Goal: Task Accomplishment & Management: Use online tool/utility

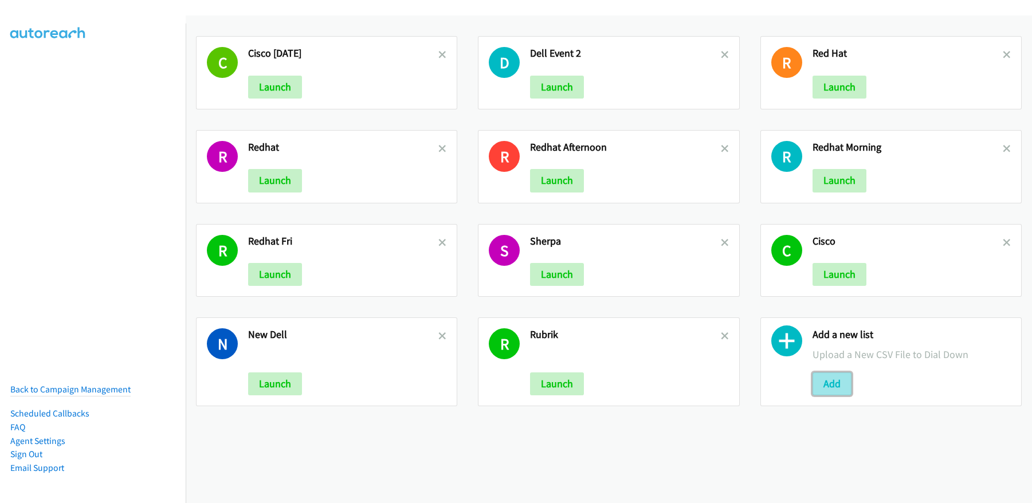
click at [839, 388] on button "Add" at bounding box center [831, 383] width 39 height 23
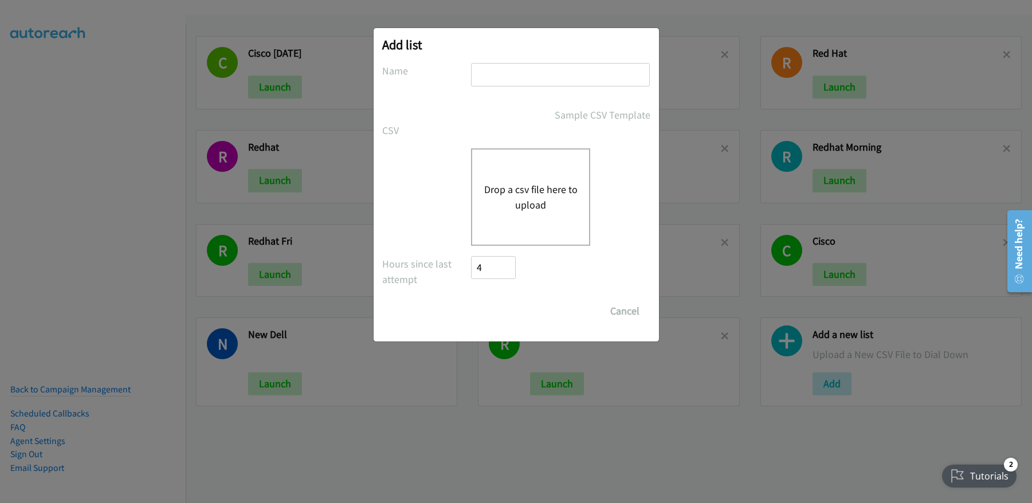
drag, startPoint x: 528, startPoint y: 77, endPoint x: 528, endPoint y: 86, distance: 8.6
click at [528, 77] on input "text" at bounding box center [560, 74] width 179 height 23
type input "Red hat_Tue"
click at [516, 186] on button "Drop a csv file here to upload" at bounding box center [530, 197] width 94 height 31
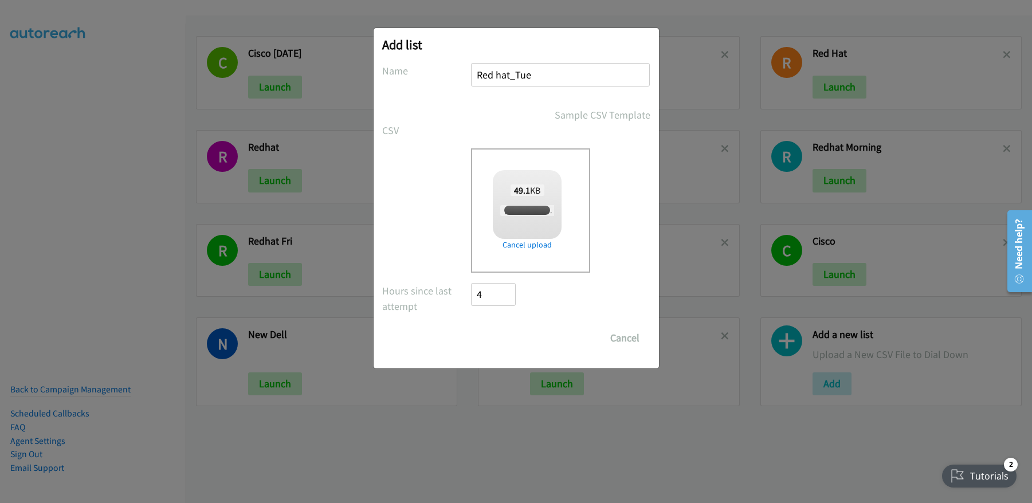
checkbox input "true"
click at [509, 339] on input "Save List" at bounding box center [501, 337] width 60 height 23
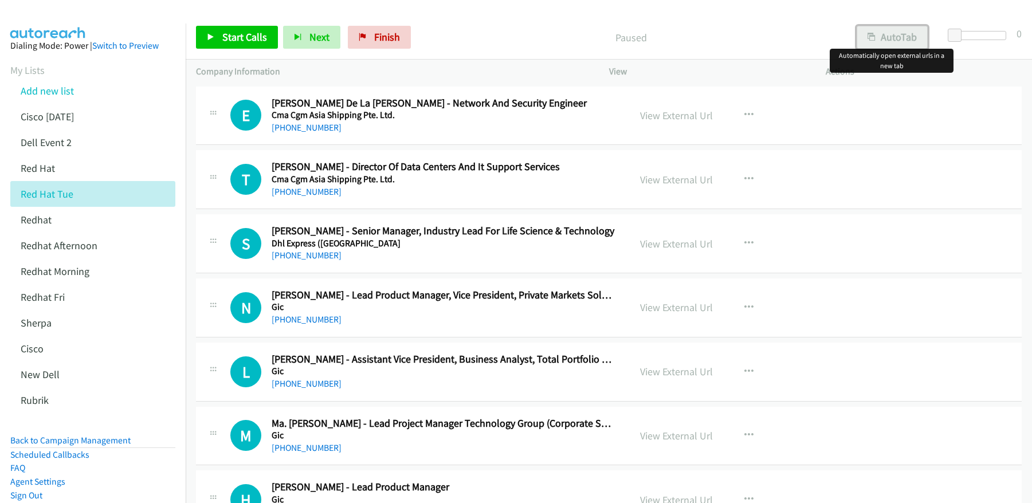
click at [884, 38] on button "AutoTab" at bounding box center [891, 37] width 71 height 23
click at [751, 37] on p "Paused" at bounding box center [630, 37] width 408 height 15
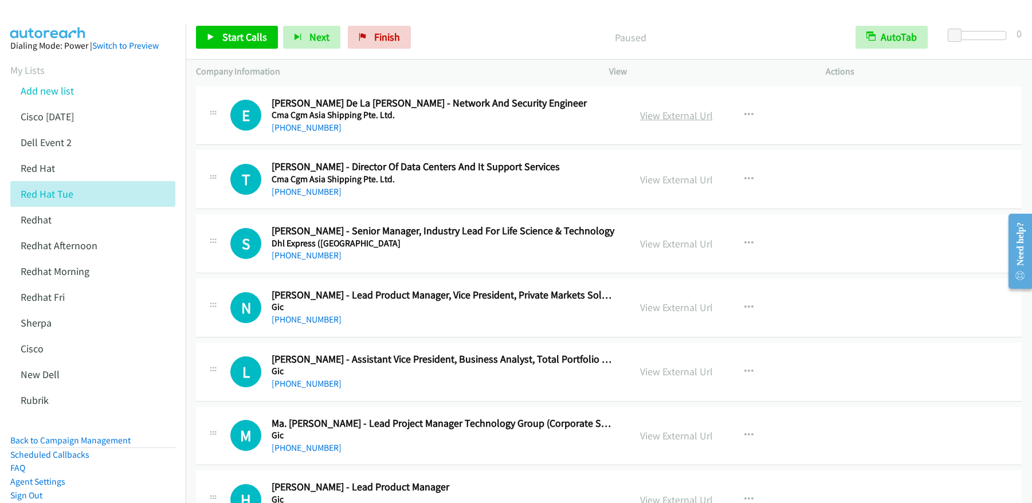
click at [683, 115] on link "View External Url" at bounding box center [676, 115] width 73 height 13
drag, startPoint x: 245, startPoint y: 53, endPoint x: 246, endPoint y: 41, distance: 12.6
click at [245, 53] on div "Start Calls Pause Next Finish Paused AutoTab AutoTab 0" at bounding box center [609, 37] width 846 height 44
click at [245, 36] on span "Start Calls" at bounding box center [244, 36] width 45 height 13
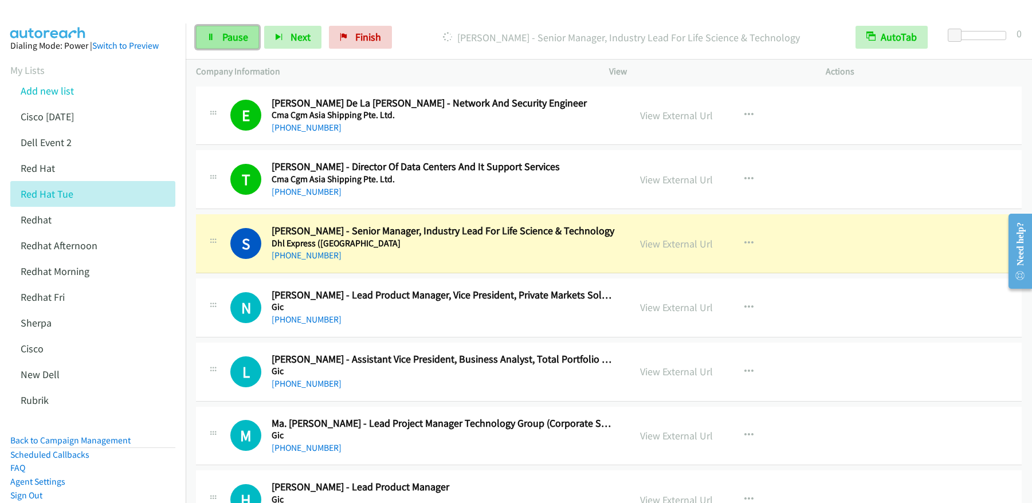
click at [230, 37] on span "Pause" at bounding box center [235, 36] width 26 height 13
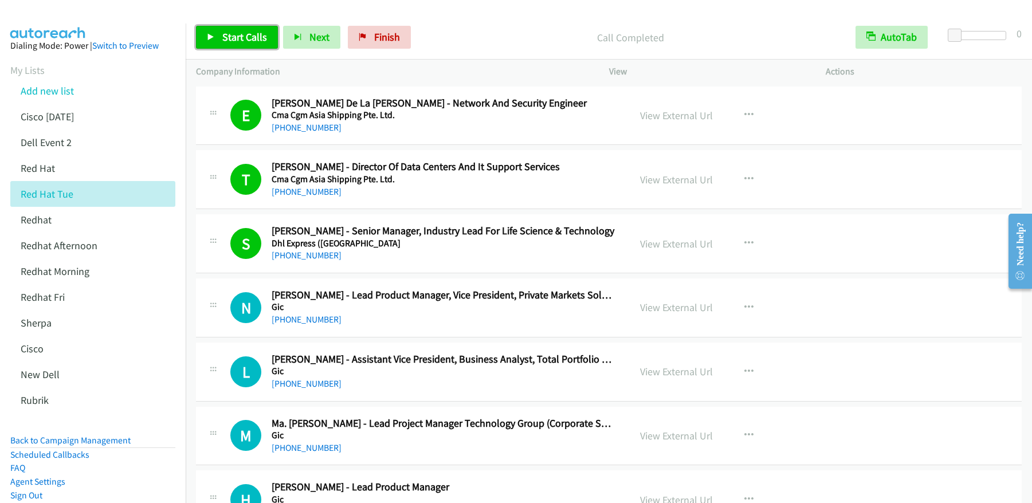
click at [245, 32] on span "Start Calls" at bounding box center [244, 36] width 45 height 13
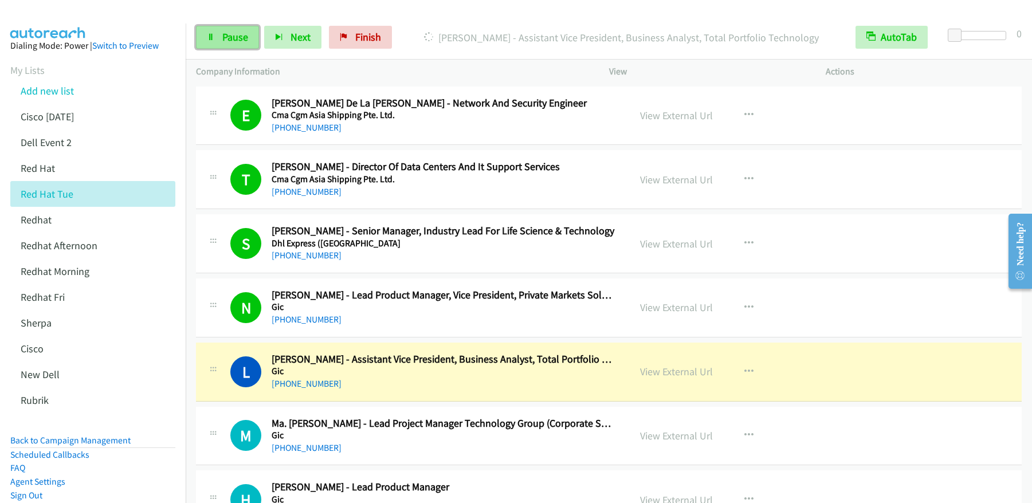
click at [246, 45] on link "Pause" at bounding box center [227, 37] width 63 height 23
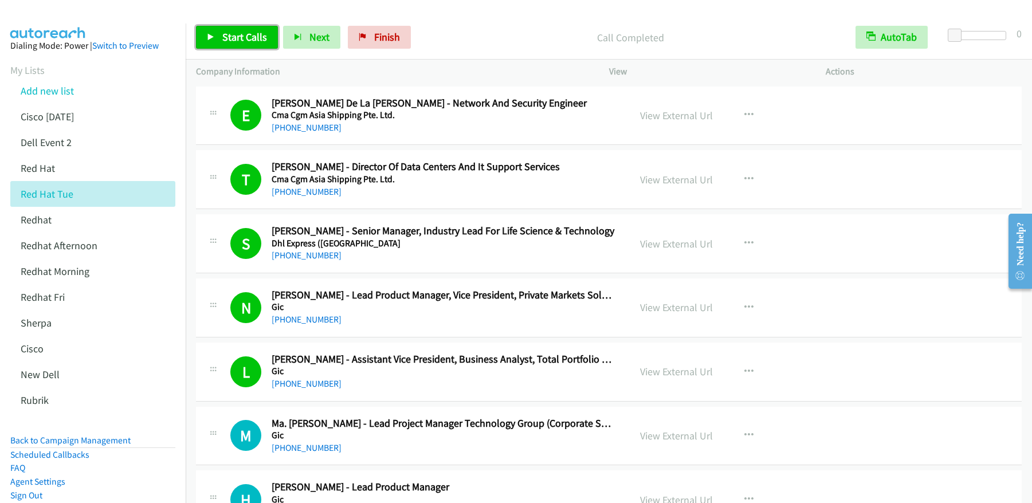
click at [249, 47] on link "Start Calls" at bounding box center [237, 37] width 82 height 23
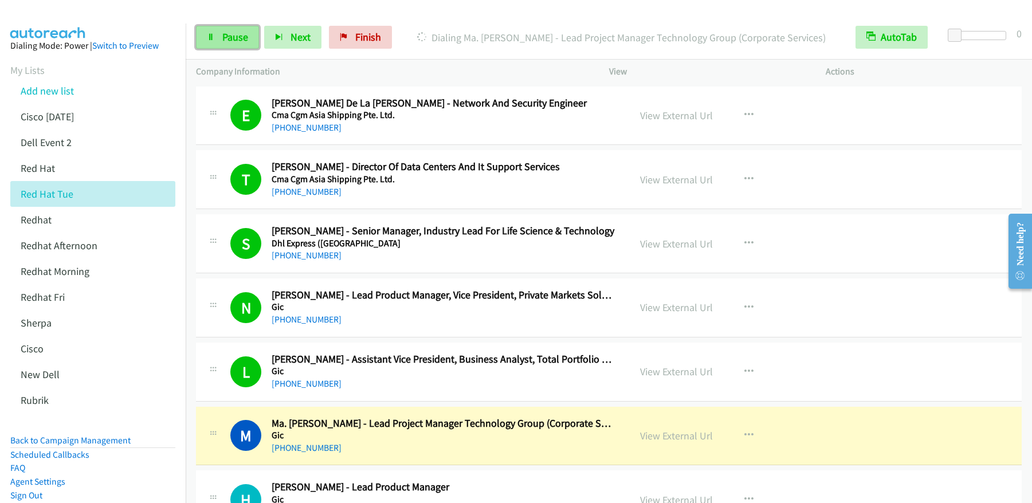
click at [241, 34] on span "Pause" at bounding box center [235, 36] width 26 height 13
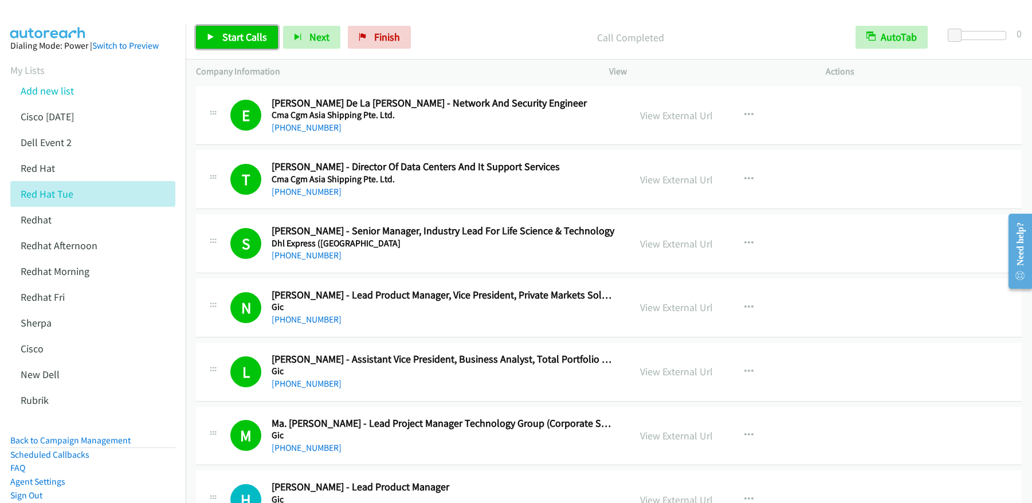
click at [256, 41] on span "Start Calls" at bounding box center [244, 36] width 45 height 13
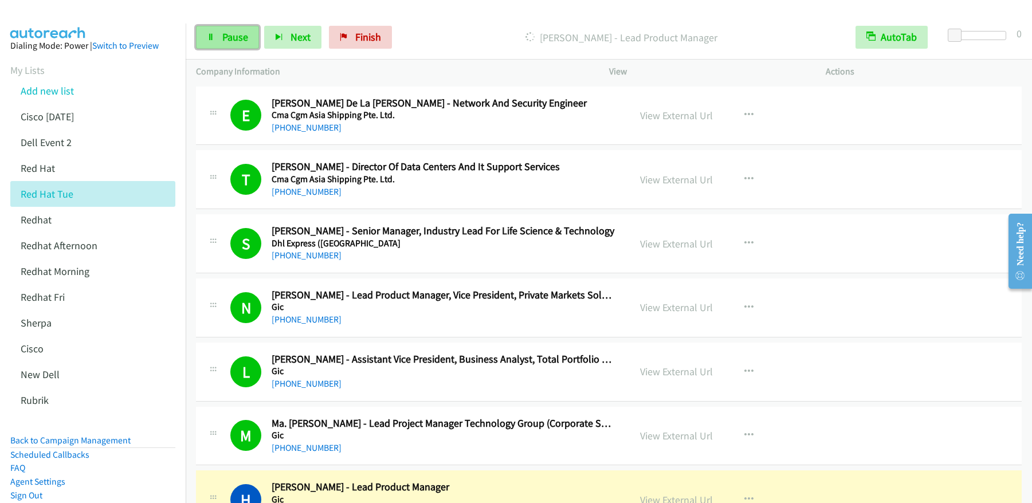
click at [234, 40] on span "Pause" at bounding box center [235, 36] width 26 height 13
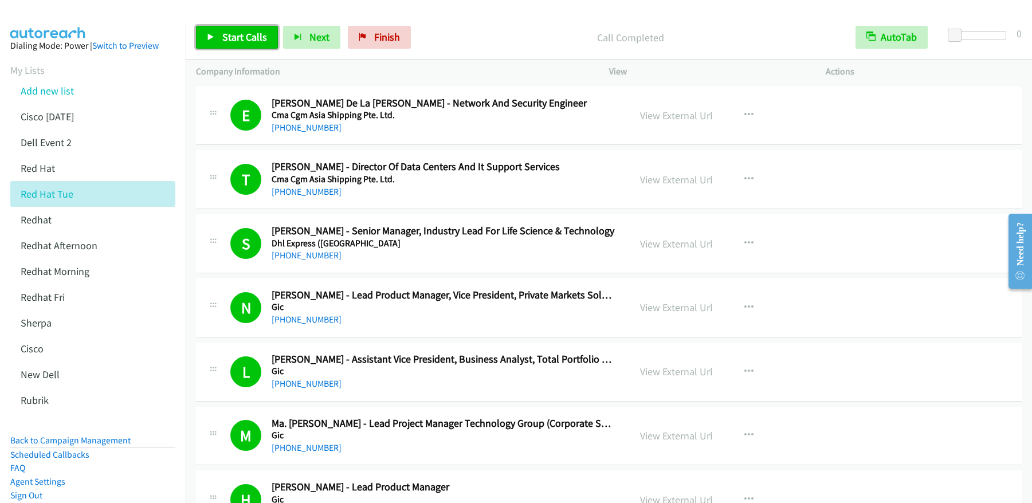
click at [236, 41] on span "Start Calls" at bounding box center [244, 36] width 45 height 13
click at [257, 40] on link "Pause" at bounding box center [227, 37] width 63 height 23
click at [479, 34] on p "Call Completed" at bounding box center [630, 37] width 408 height 15
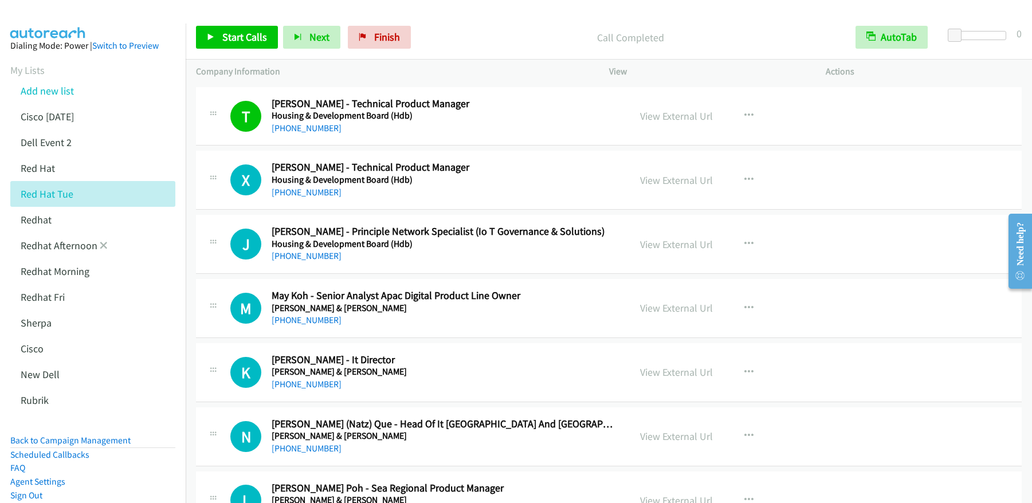
scroll to position [648, 0]
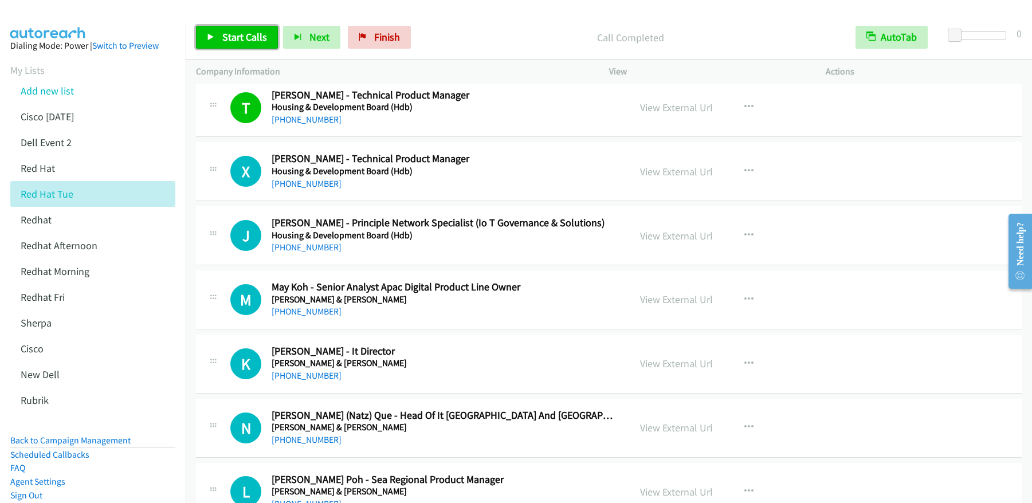
click at [226, 37] on span "Start Calls" at bounding box center [244, 36] width 45 height 13
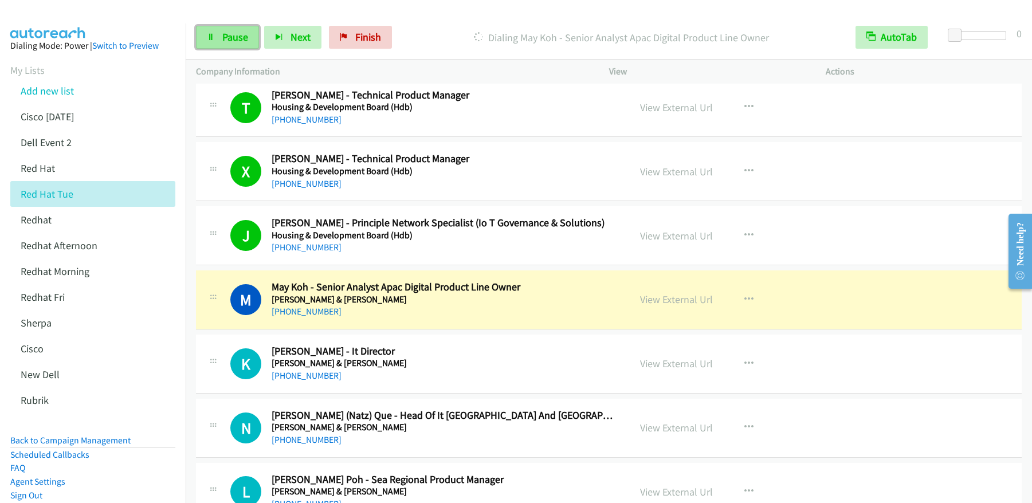
click at [231, 42] on span "Pause" at bounding box center [235, 36] width 26 height 13
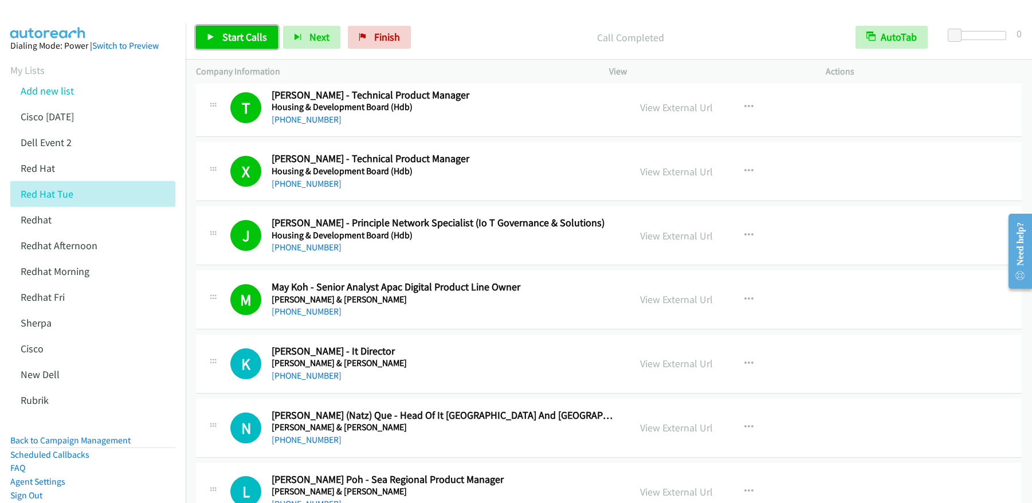
click at [256, 42] on span "Start Calls" at bounding box center [244, 36] width 45 height 13
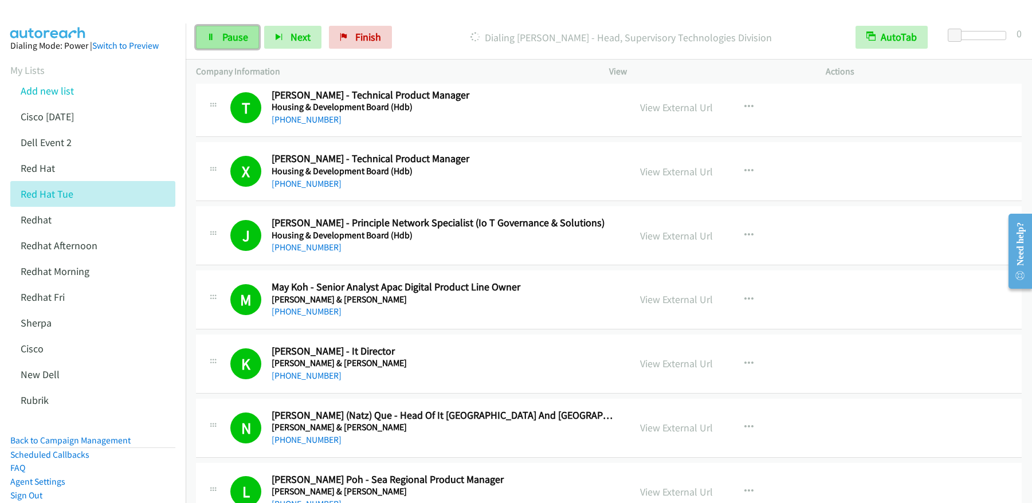
click at [244, 33] on span "Pause" at bounding box center [235, 36] width 26 height 13
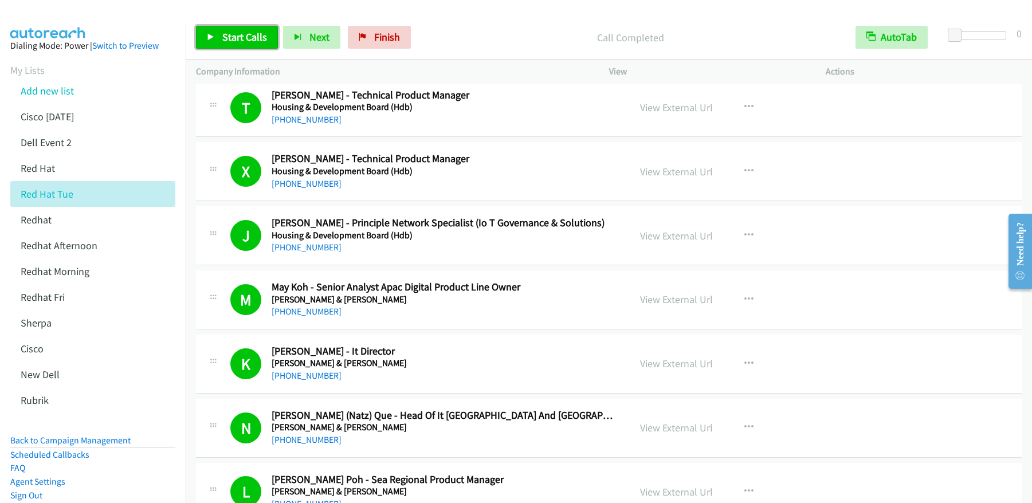
click at [240, 41] on span "Start Calls" at bounding box center [244, 36] width 45 height 13
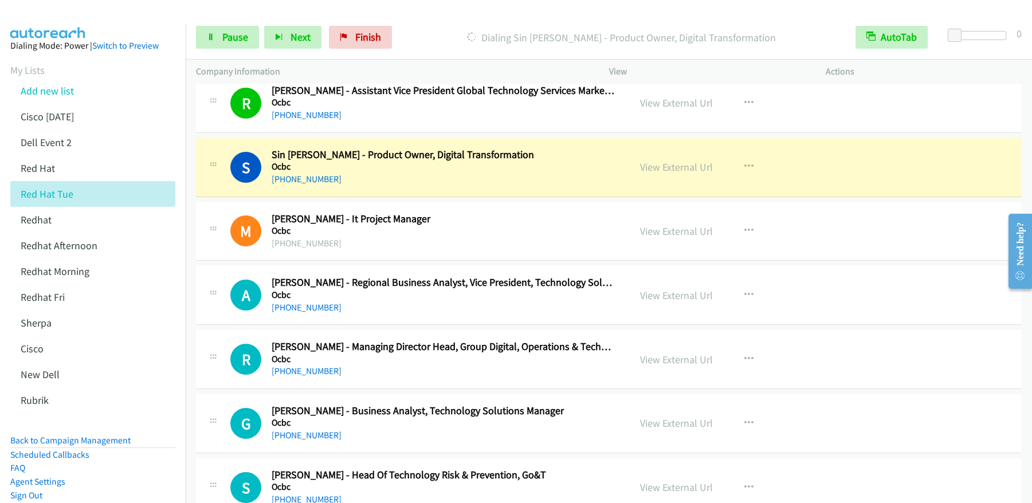
scroll to position [1939, 0]
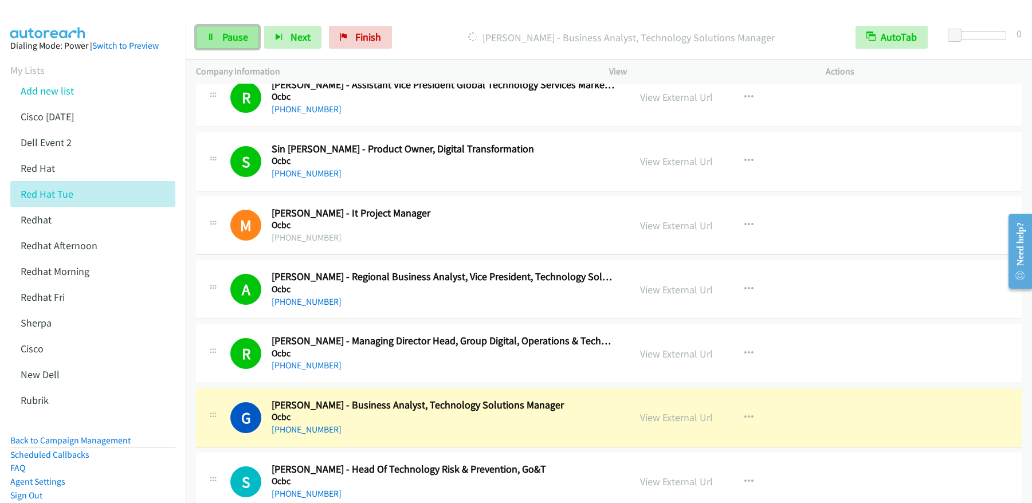
click at [224, 37] on span "Pause" at bounding box center [235, 36] width 26 height 13
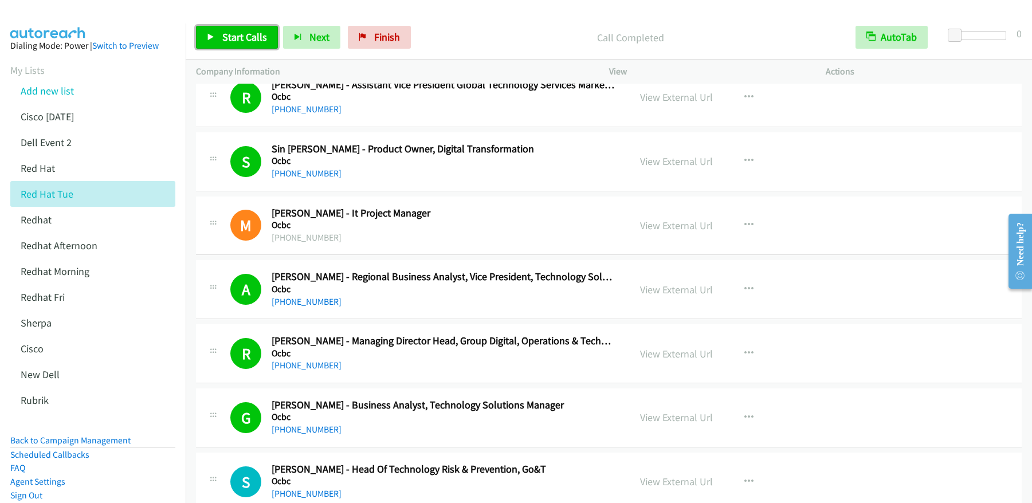
click at [265, 40] on link "Start Calls" at bounding box center [237, 37] width 82 height 23
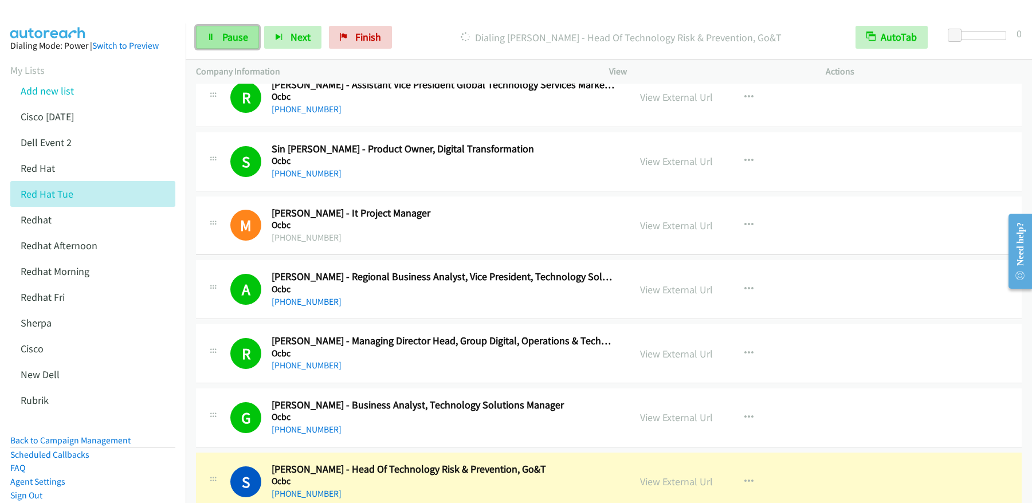
click at [237, 42] on span "Pause" at bounding box center [235, 36] width 26 height 13
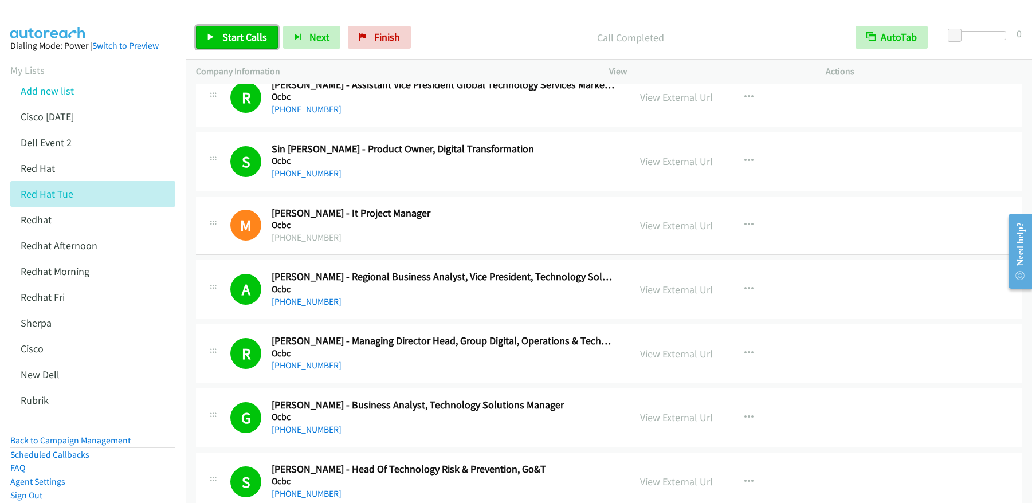
click at [254, 36] on span "Start Calls" at bounding box center [244, 36] width 45 height 13
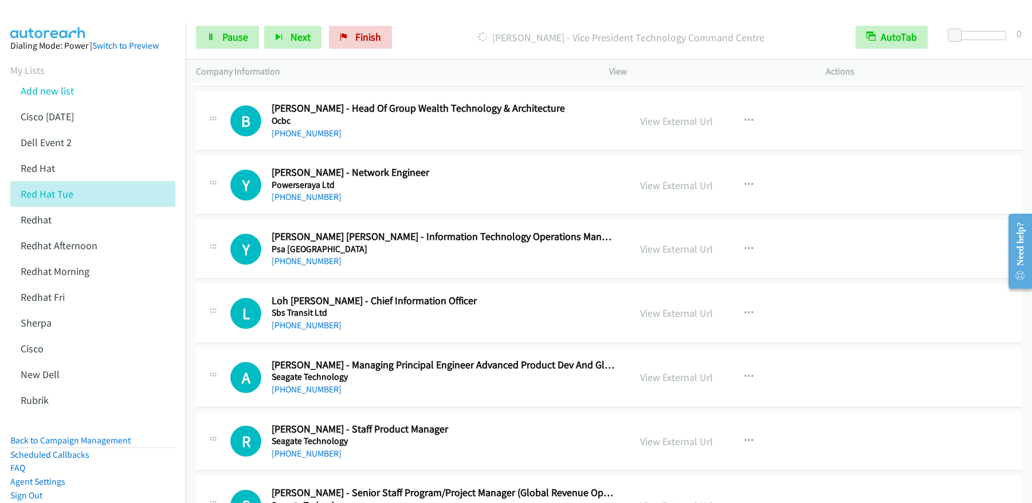
scroll to position [2738, 0]
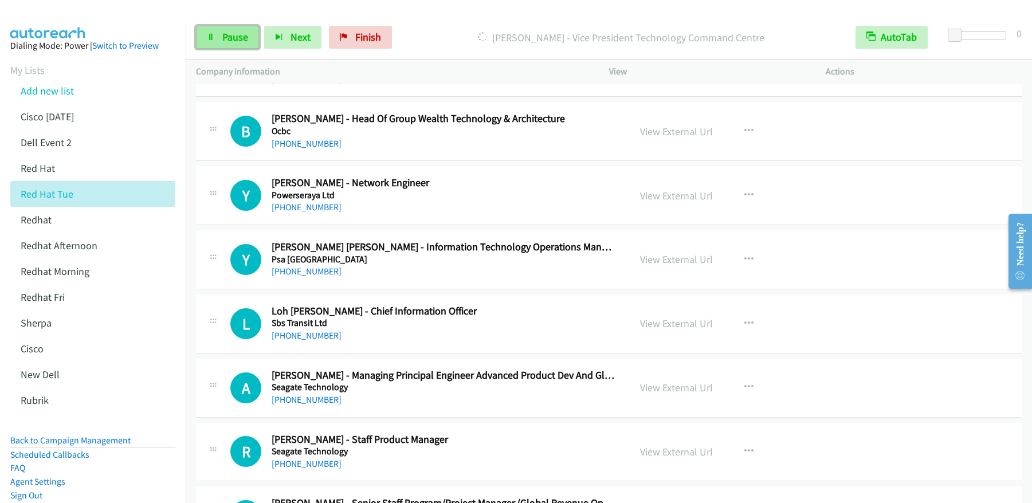
click at [211, 36] on icon at bounding box center [211, 38] width 8 height 8
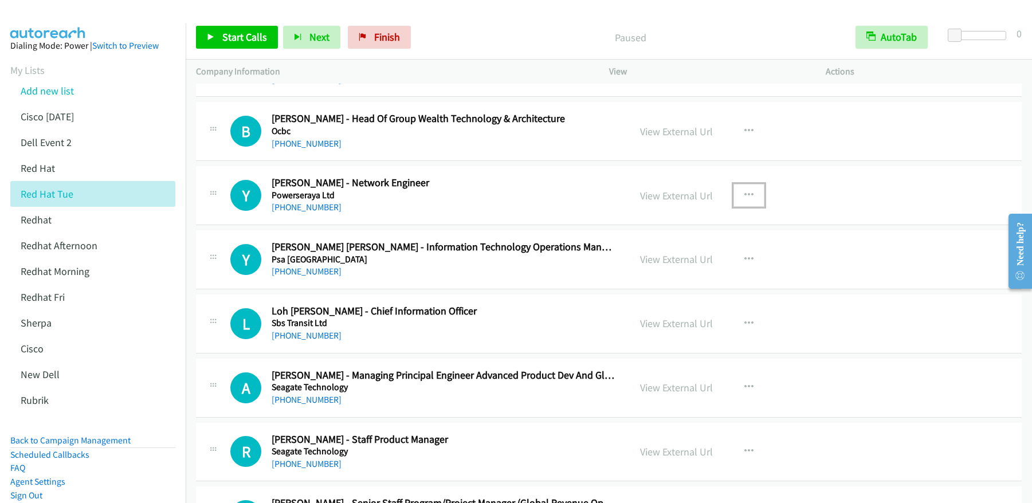
click at [751, 198] on button "button" at bounding box center [748, 195] width 31 height 23
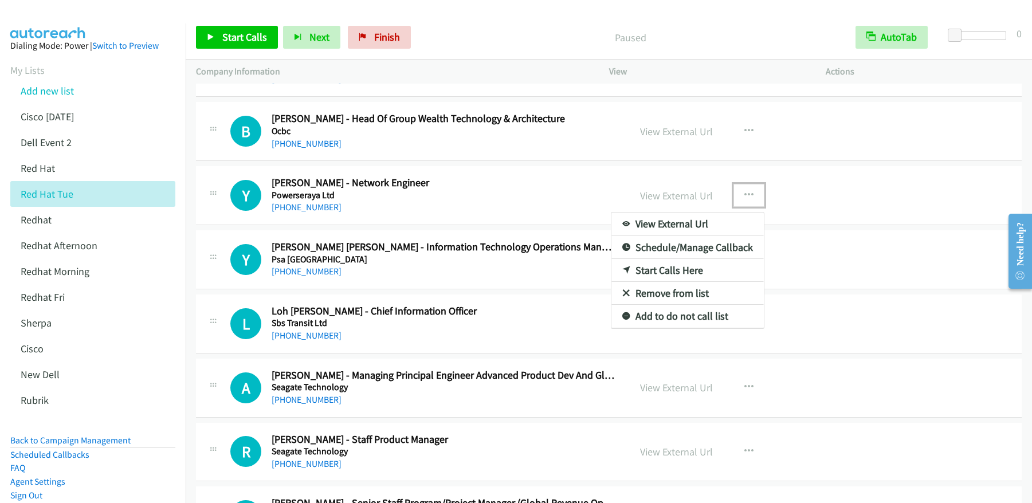
click at [664, 270] on link "Start Calls Here" at bounding box center [687, 270] width 152 height 23
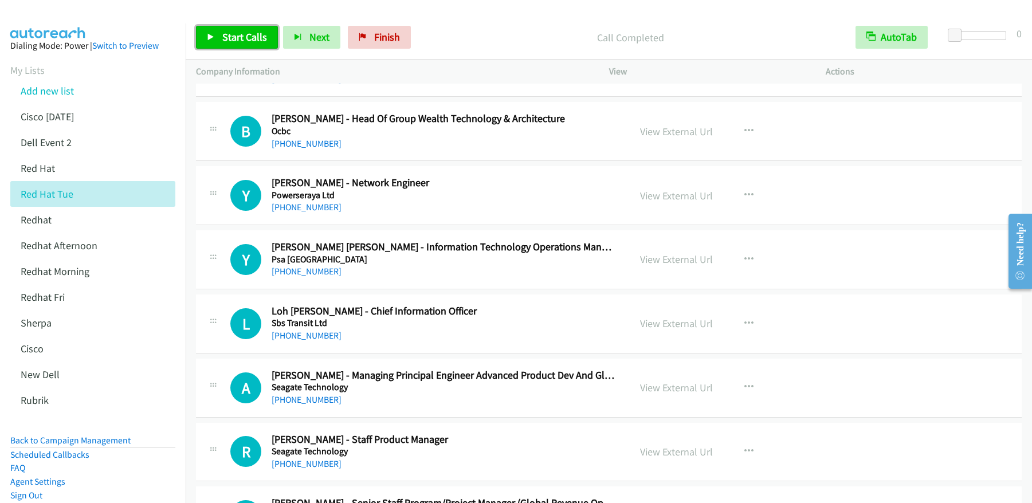
click at [222, 45] on link "Start Calls" at bounding box center [237, 37] width 82 height 23
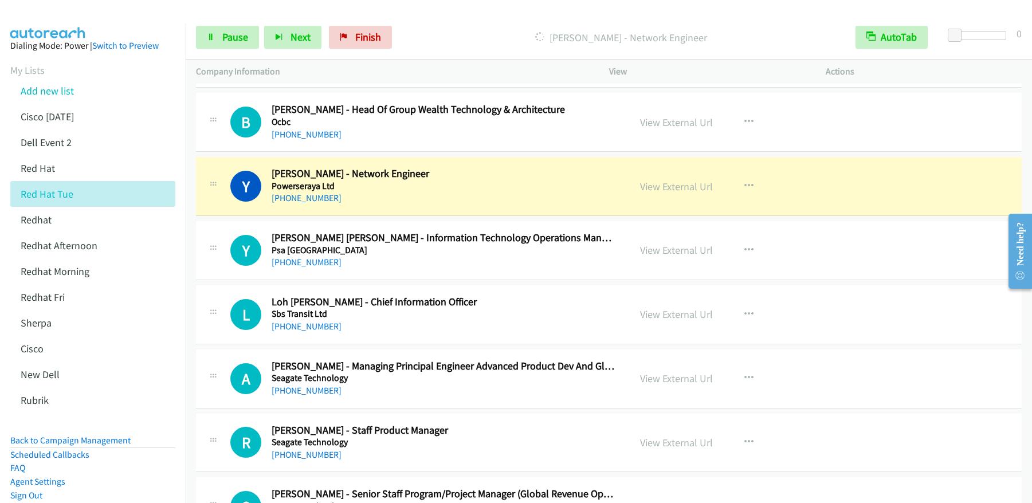
scroll to position [2746, 0]
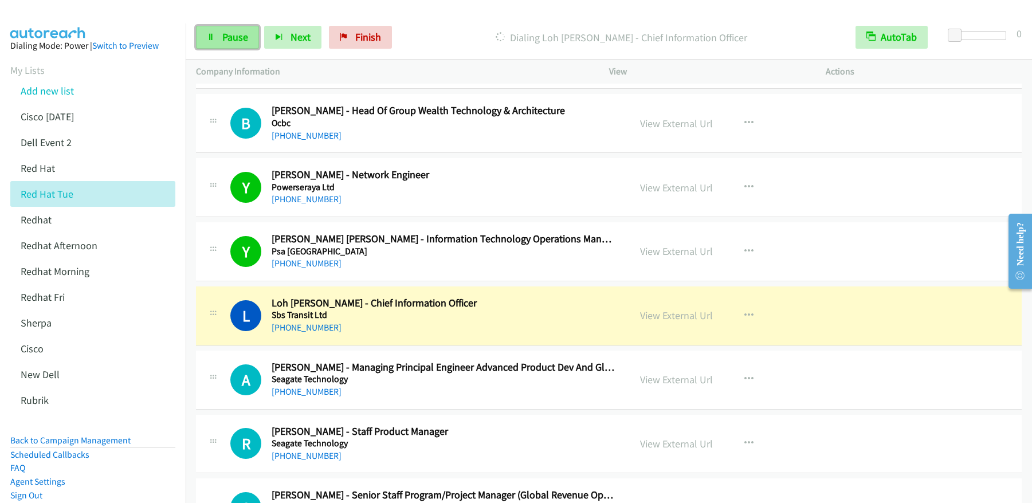
click at [227, 42] on span "Pause" at bounding box center [235, 36] width 26 height 13
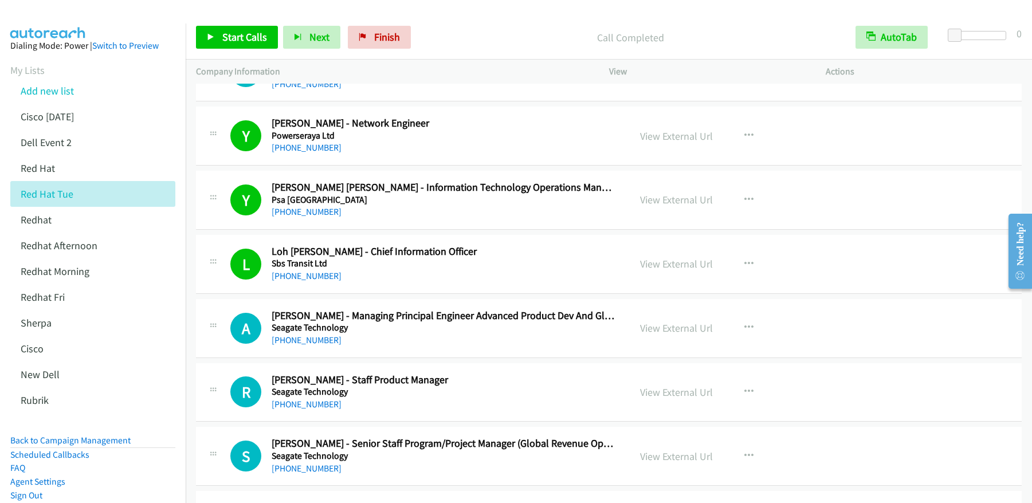
scroll to position [2947, 0]
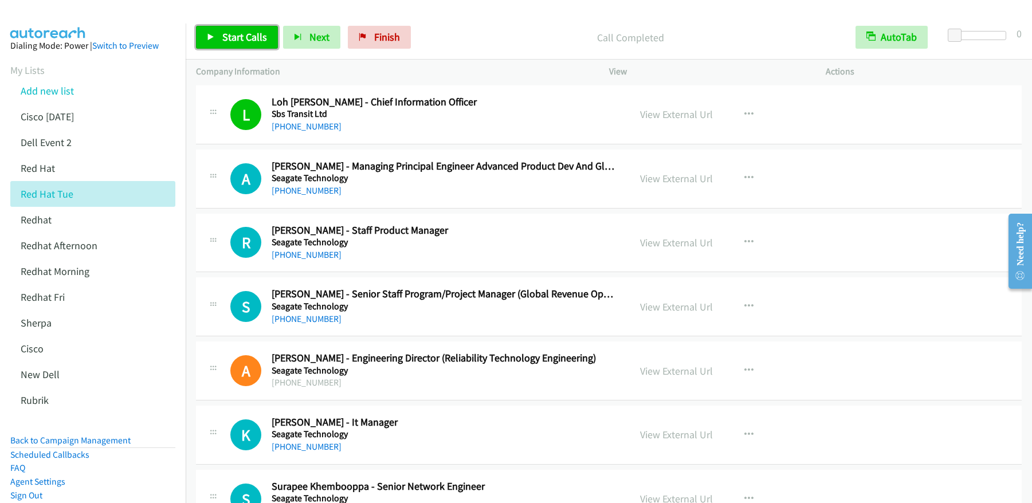
click at [218, 43] on link "Start Calls" at bounding box center [237, 37] width 82 height 23
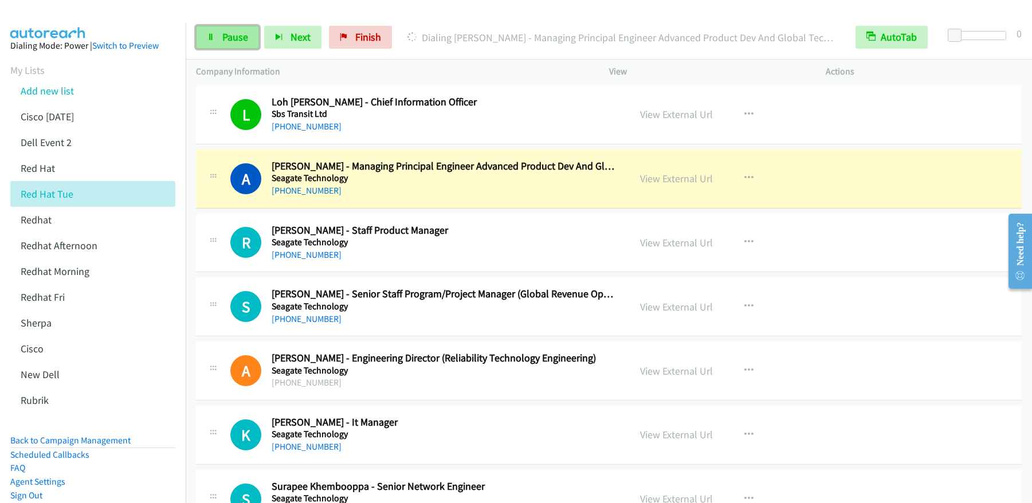
click at [245, 44] on link "Pause" at bounding box center [227, 37] width 63 height 23
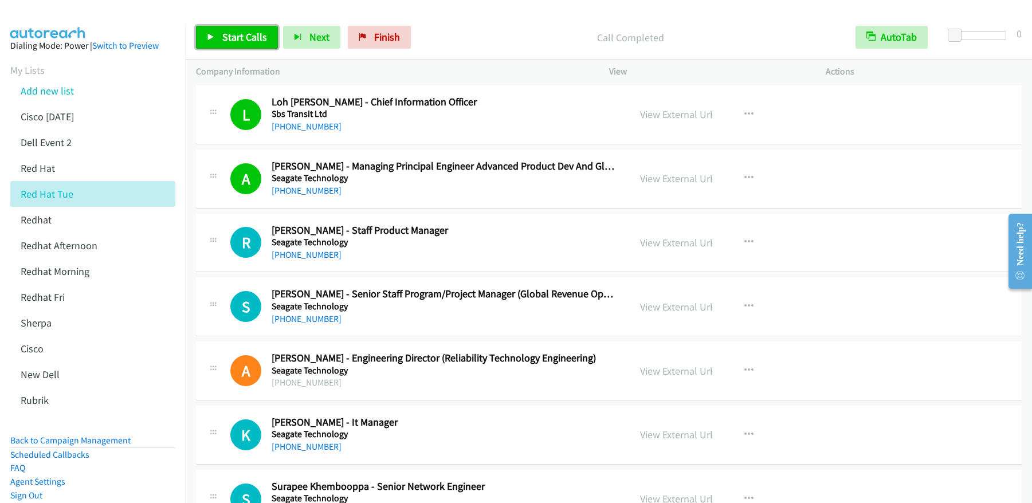
click at [239, 34] on span "Start Calls" at bounding box center [244, 36] width 45 height 13
click at [225, 40] on span "Pause" at bounding box center [235, 36] width 26 height 13
click at [225, 40] on span "Start Calls" at bounding box center [244, 36] width 45 height 13
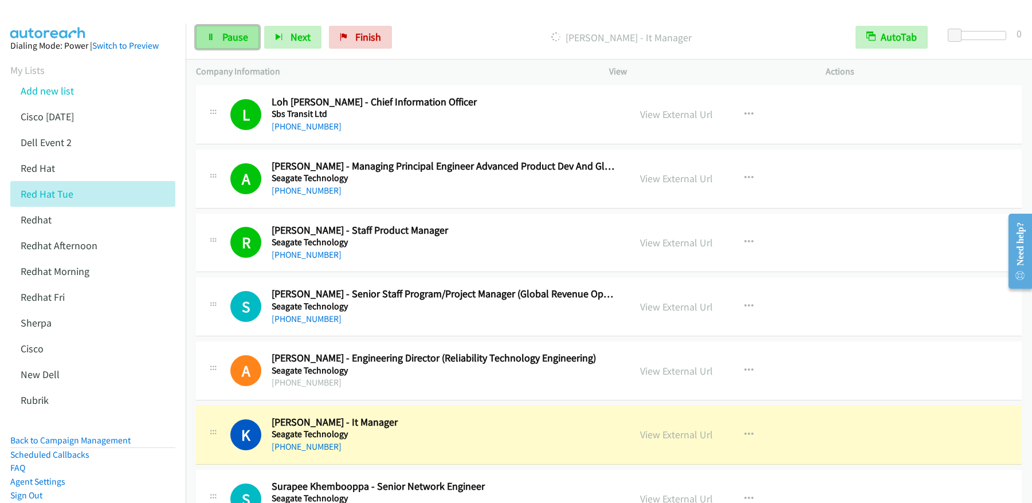
click at [232, 33] on span "Pause" at bounding box center [235, 36] width 26 height 13
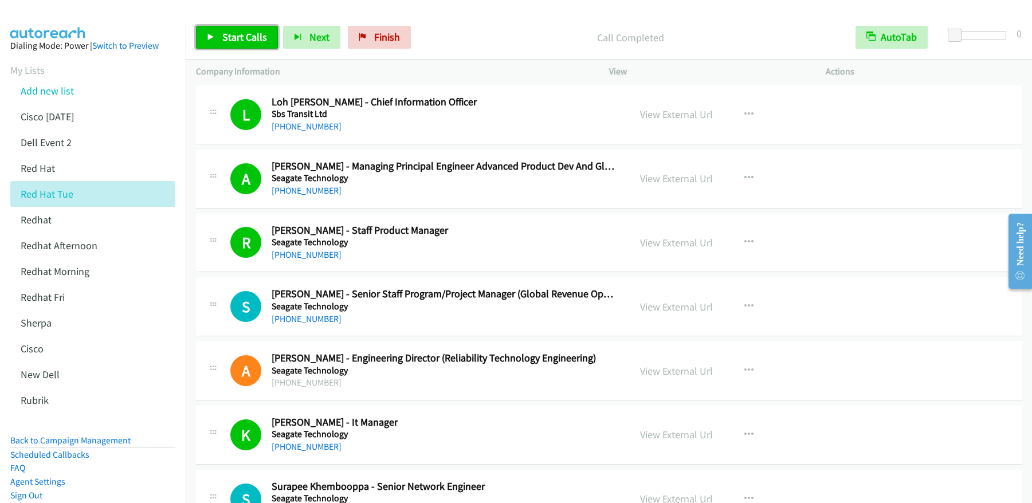
click at [243, 40] on span "Start Calls" at bounding box center [244, 36] width 45 height 13
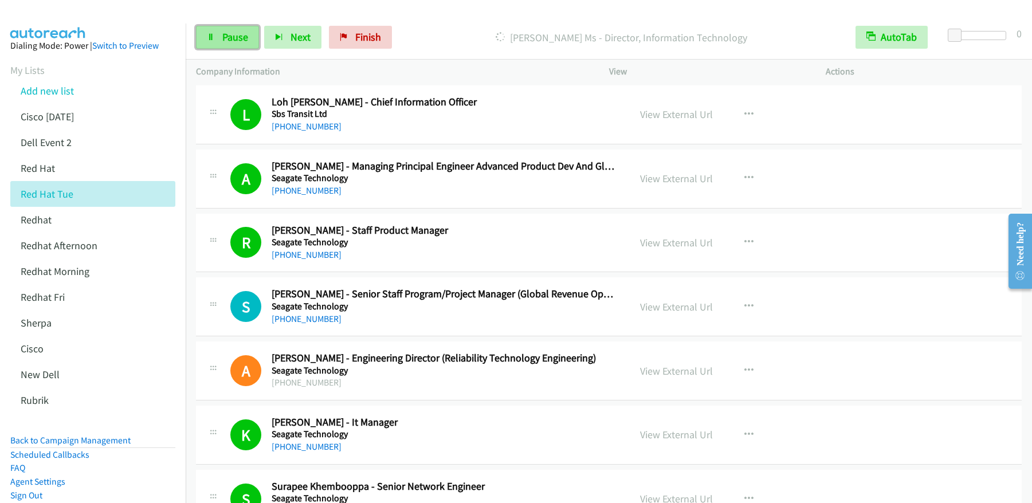
click at [213, 44] on link "Pause" at bounding box center [227, 37] width 63 height 23
click at [237, 37] on span "Start Calls" at bounding box center [244, 36] width 45 height 13
click at [242, 36] on span "Pause" at bounding box center [235, 36] width 26 height 13
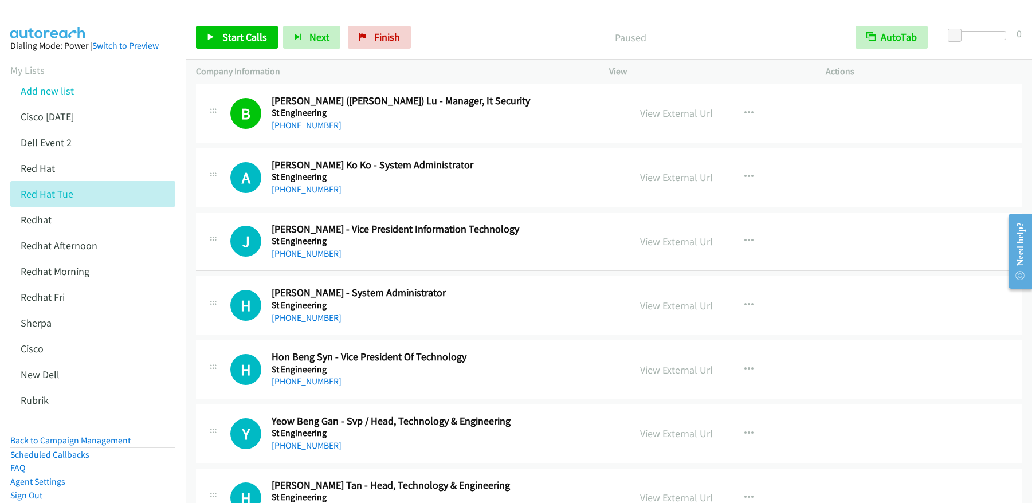
scroll to position [3913, 0]
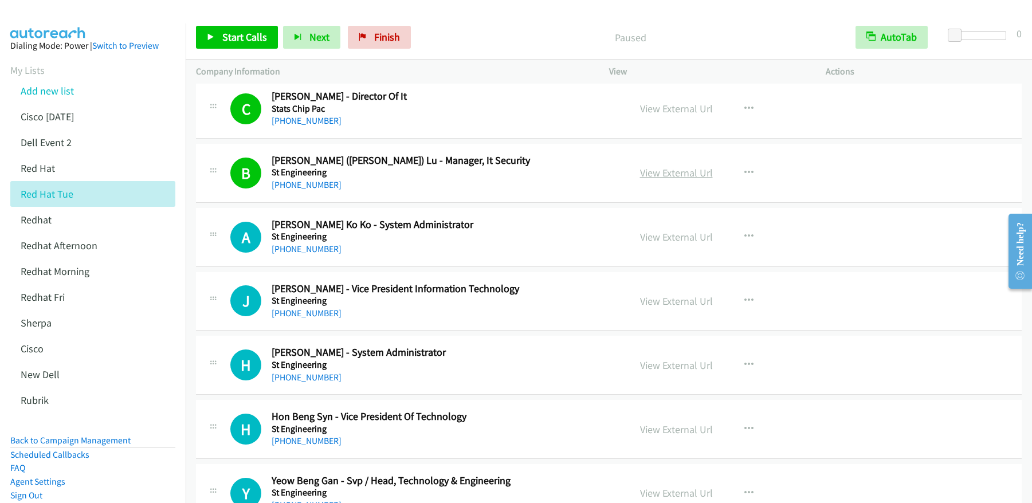
click at [678, 172] on link "View External Url" at bounding box center [676, 172] width 73 height 13
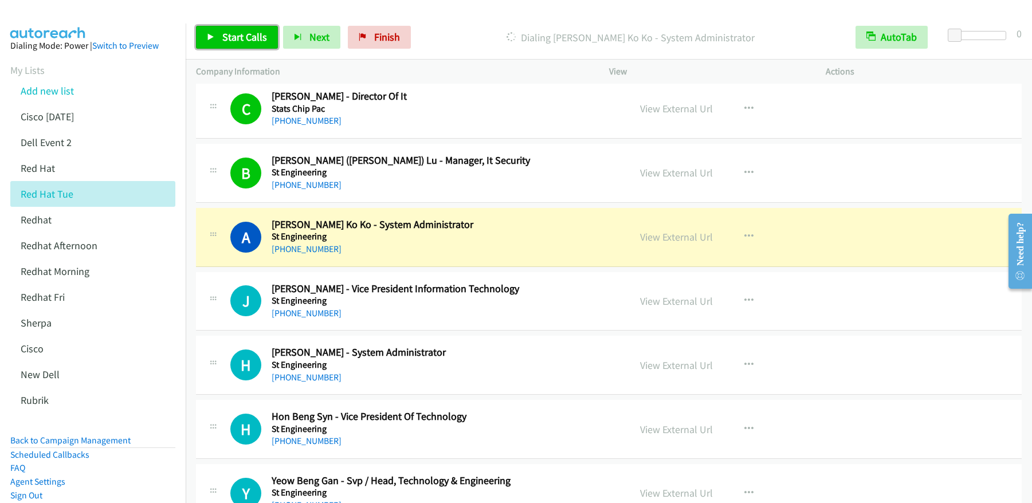
click at [243, 37] on span "Start Calls" at bounding box center [244, 36] width 45 height 13
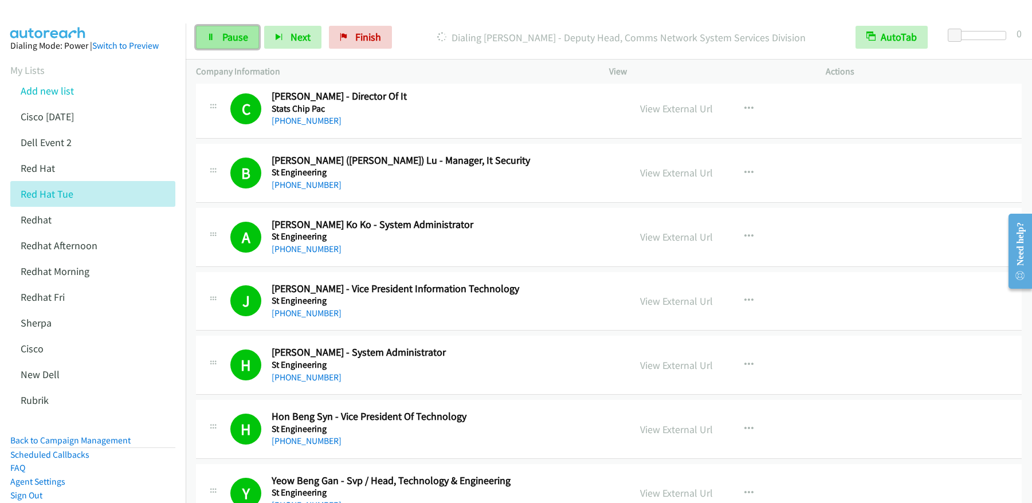
click at [233, 40] on span "Pause" at bounding box center [235, 36] width 26 height 13
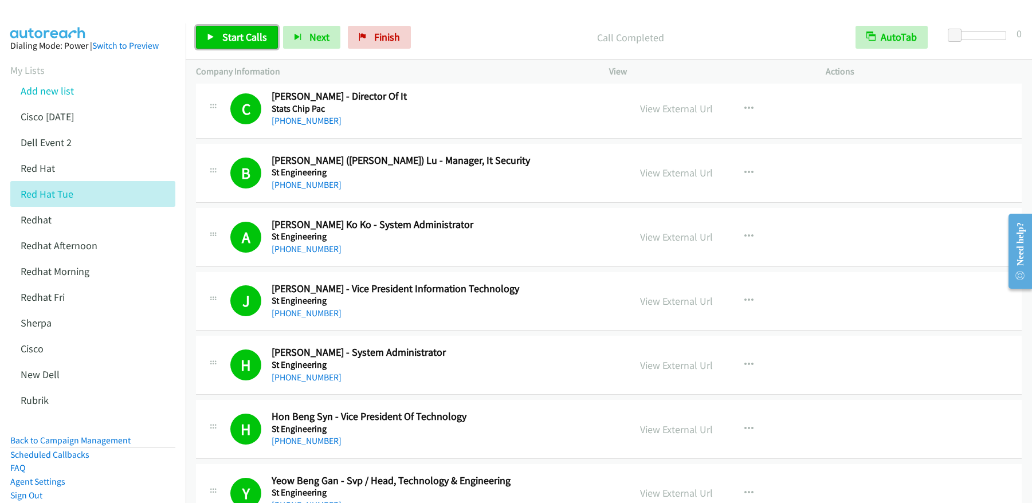
click at [254, 45] on link "Start Calls" at bounding box center [237, 37] width 82 height 23
drag, startPoint x: 218, startPoint y: 44, endPoint x: 281, endPoint y: 39, distance: 62.6
click at [218, 44] on link "Pause" at bounding box center [227, 37] width 63 height 23
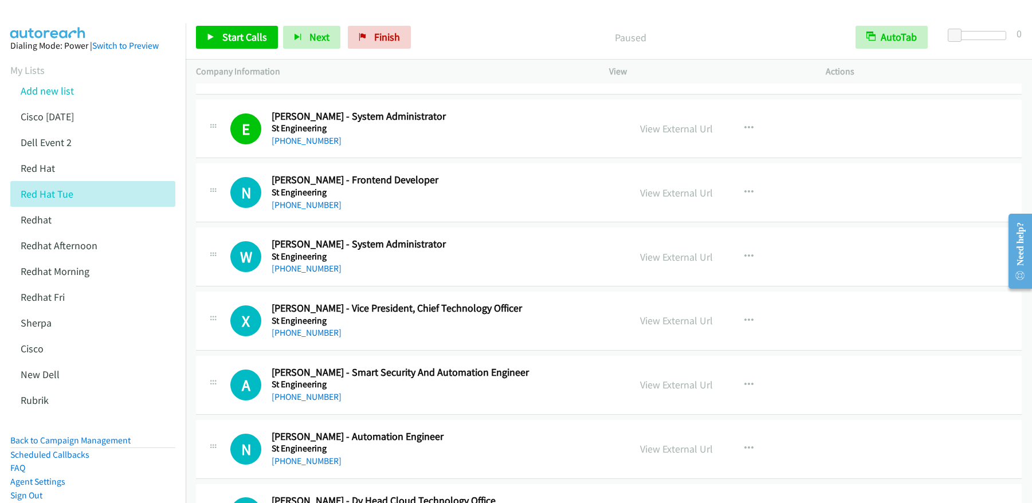
scroll to position [4719, 0]
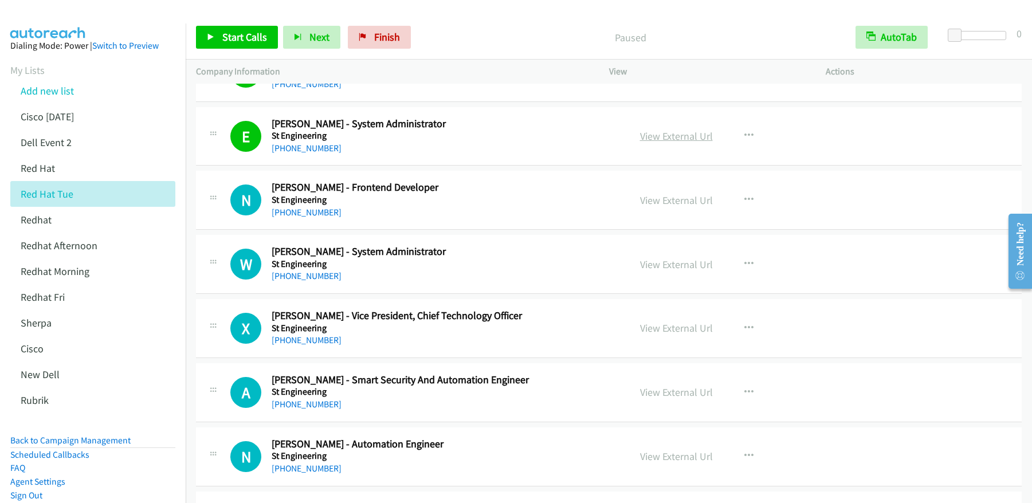
click at [675, 138] on link "View External Url" at bounding box center [676, 135] width 73 height 13
click at [242, 30] on span "Start Calls" at bounding box center [244, 36] width 45 height 13
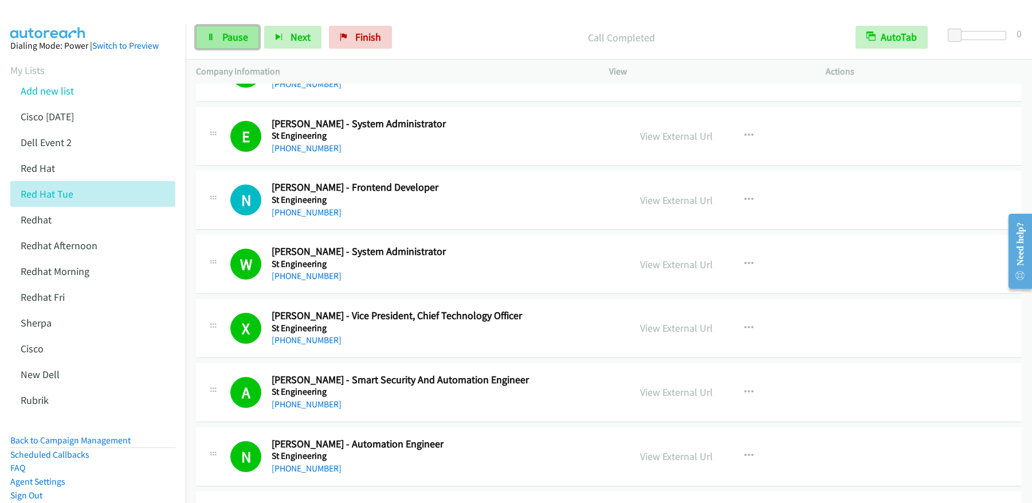
click at [234, 41] on span "Pause" at bounding box center [235, 36] width 26 height 13
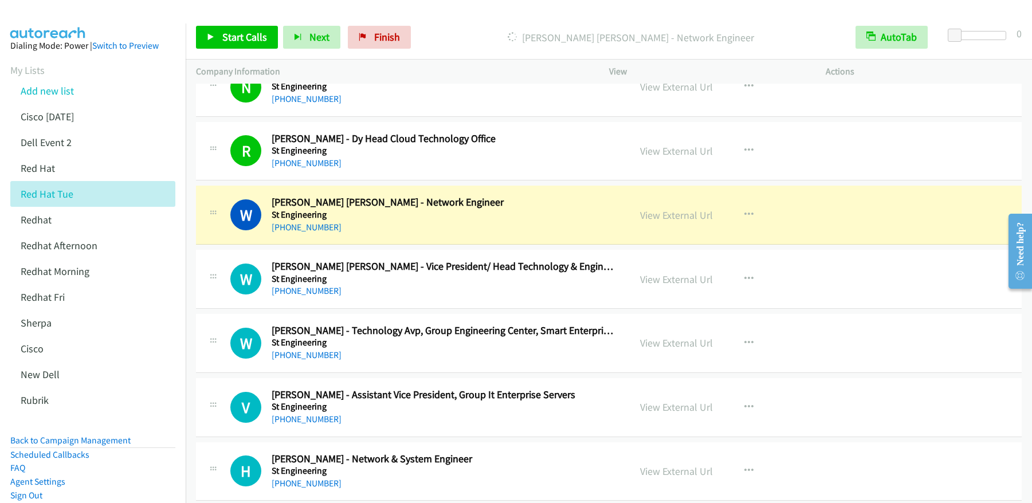
scroll to position [5090, 0]
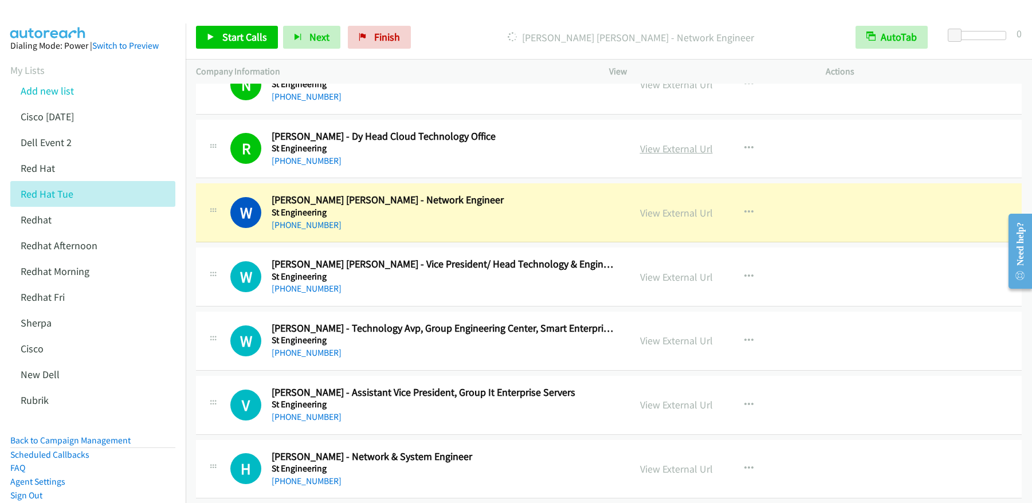
click at [673, 152] on link "View External Url" at bounding box center [676, 148] width 73 height 13
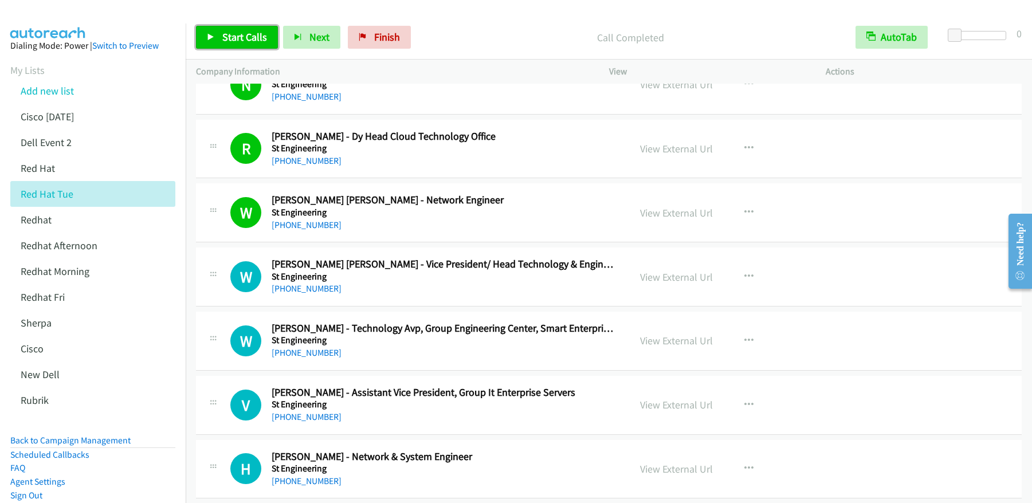
click at [248, 40] on span "Start Calls" at bounding box center [244, 36] width 45 height 13
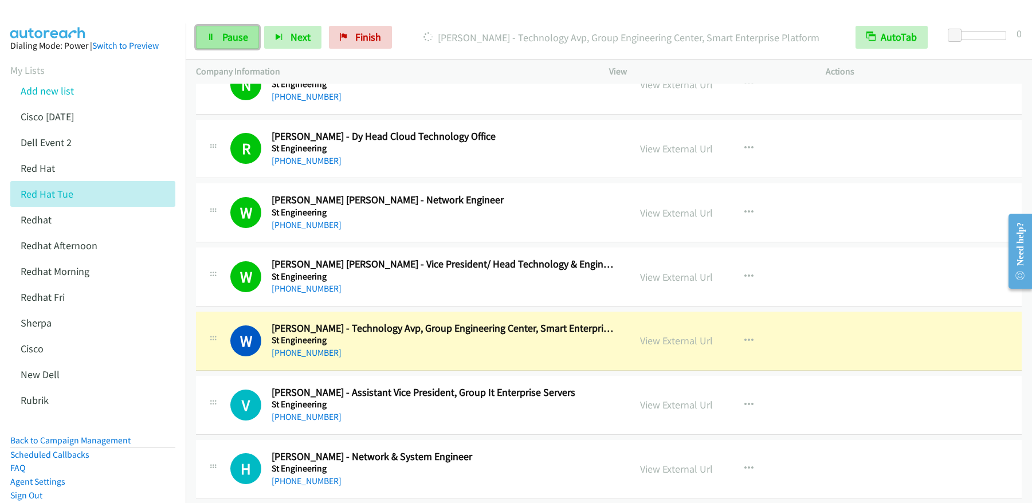
click at [220, 33] on link "Pause" at bounding box center [227, 37] width 63 height 23
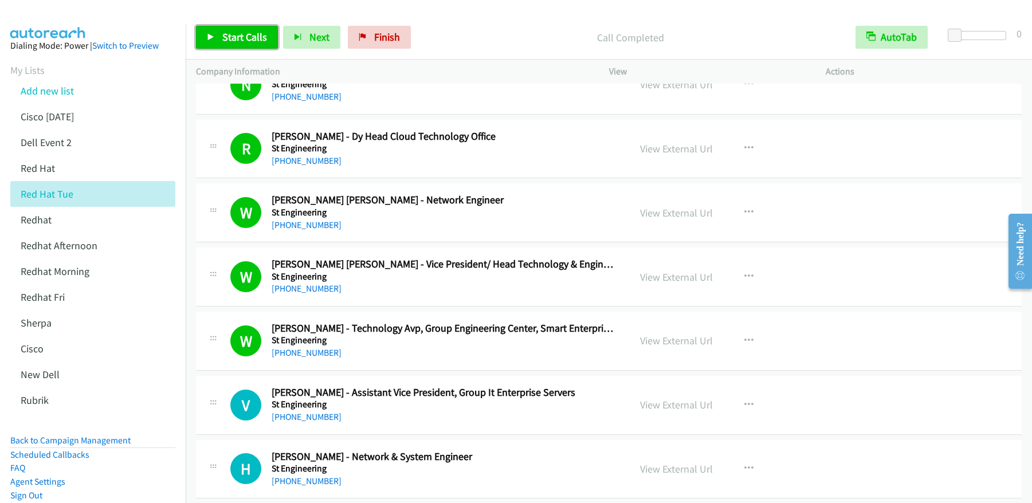
click at [234, 41] on span "Start Calls" at bounding box center [244, 36] width 45 height 13
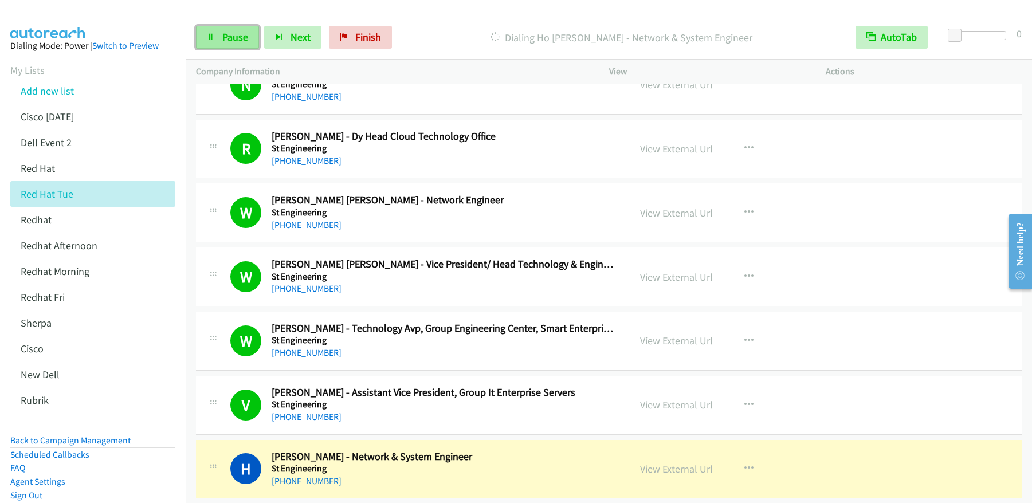
click at [237, 46] on link "Pause" at bounding box center [227, 37] width 63 height 23
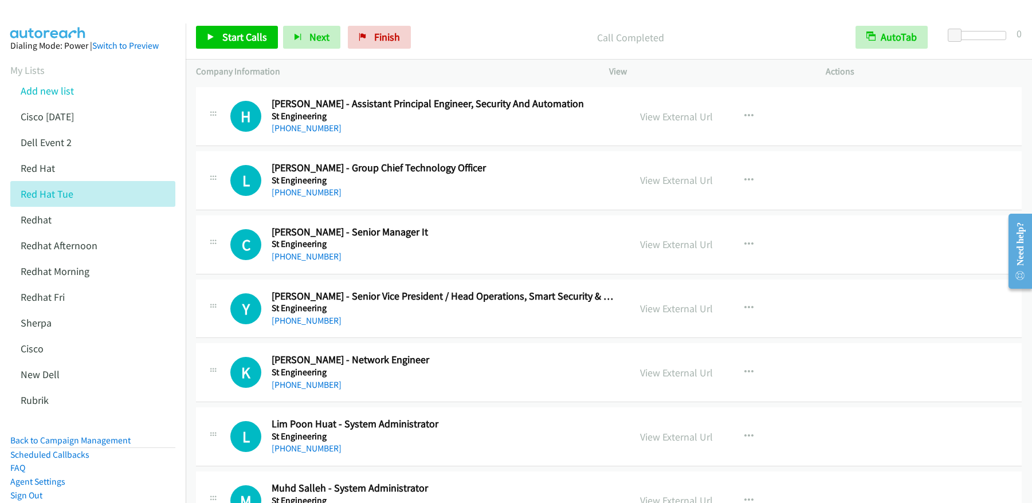
scroll to position [6998, 0]
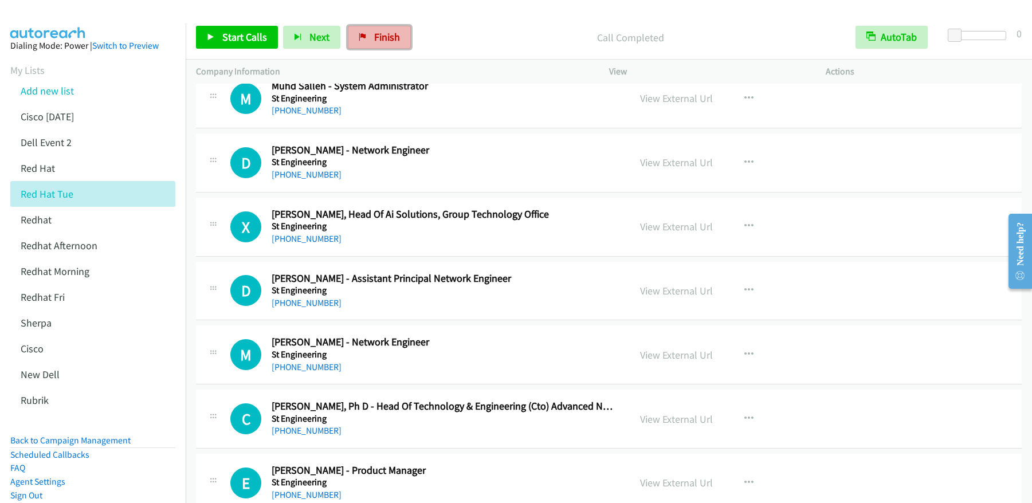
click at [375, 38] on span "Finish" at bounding box center [387, 36] width 26 height 13
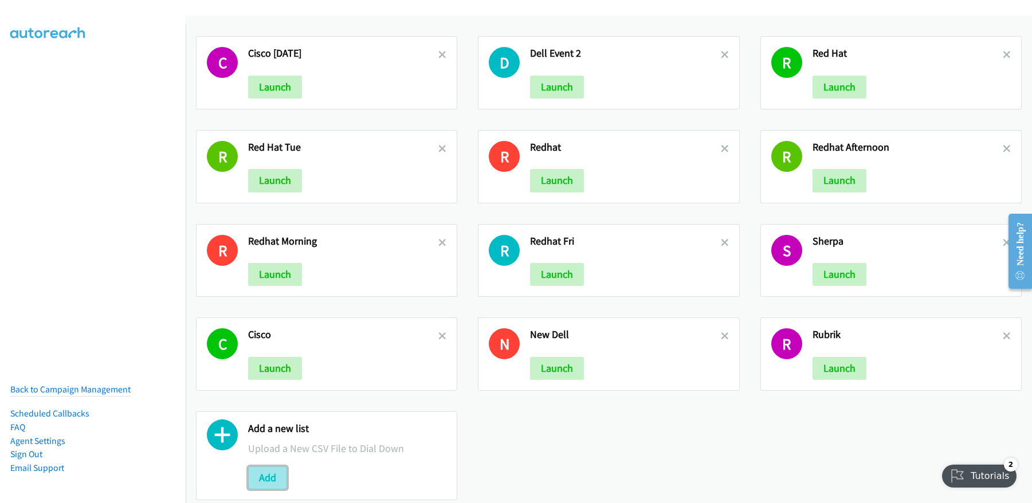
click at [272, 472] on button "Add" at bounding box center [267, 477] width 39 height 23
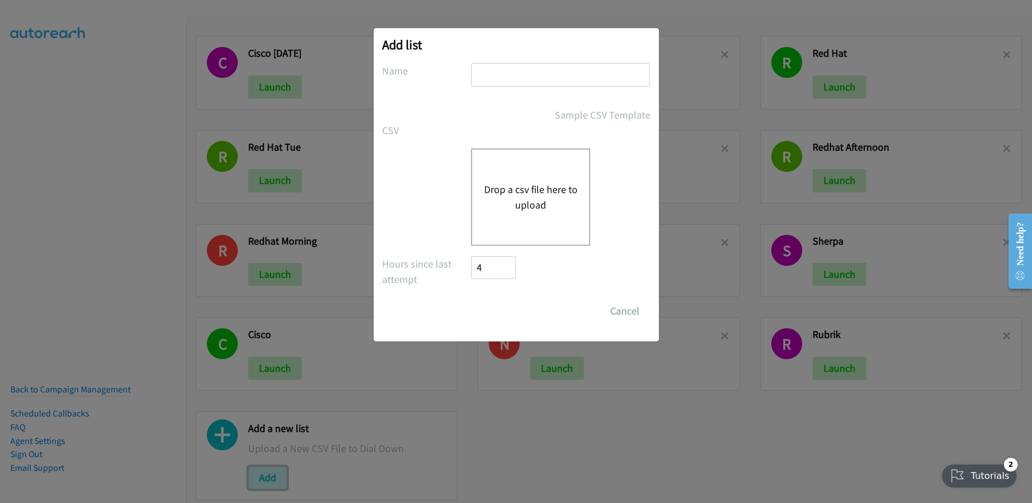
click at [248, 466] on button "Add" at bounding box center [267, 477] width 39 height 23
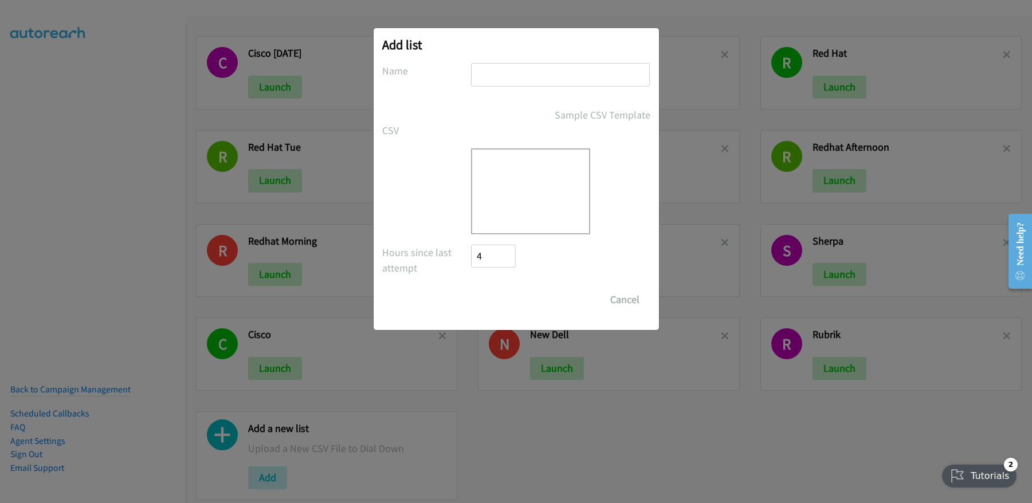
click at [561, 76] on input "text" at bounding box center [560, 74] width 179 height 23
type input "new redhat_morning"
click at [529, 164] on div at bounding box center [530, 191] width 119 height 86
click at [515, 211] on div at bounding box center [530, 191] width 119 height 86
click at [620, 298] on button "Cancel" at bounding box center [624, 299] width 51 height 23
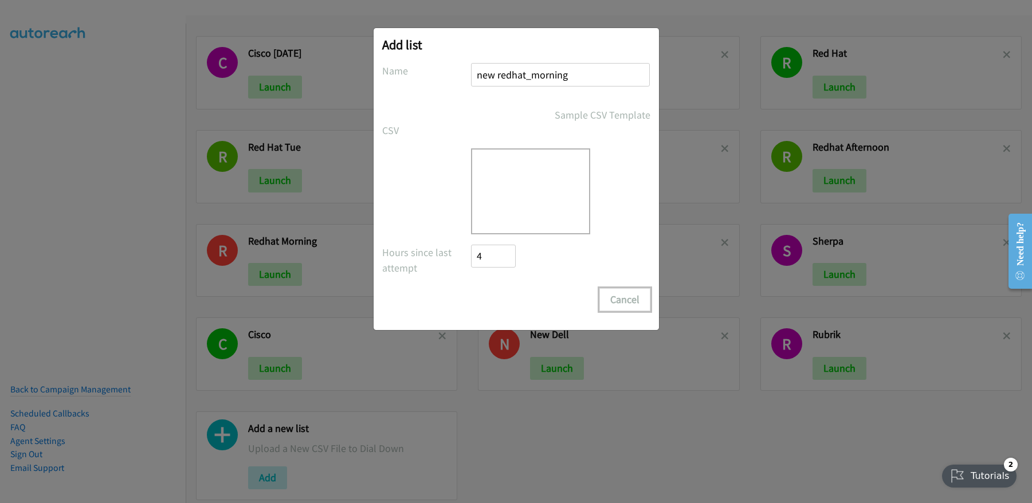
click at [616, 300] on button "Cancel" at bounding box center [624, 299] width 51 height 23
drag, startPoint x: 415, startPoint y: 49, endPoint x: 478, endPoint y: 51, distance: 62.5
click at [418, 49] on h2 "Add list" at bounding box center [516, 45] width 268 height 16
click at [631, 300] on button "Cancel" at bounding box center [624, 299] width 51 height 23
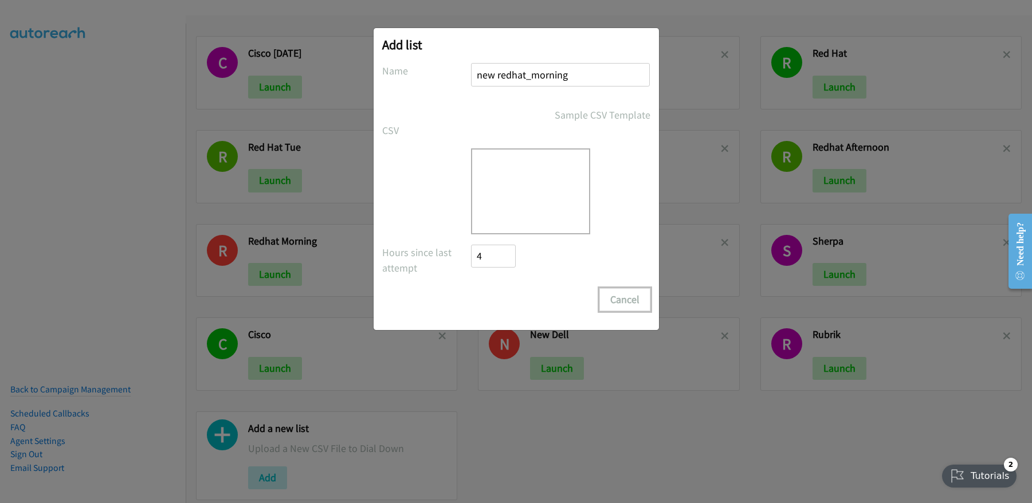
click at [631, 301] on button "Cancel" at bounding box center [624, 299] width 51 height 23
click at [596, 345] on div "Add list No phone fields were returned for that Report or List View Please uplo…" at bounding box center [516, 256] width 1032 height 493
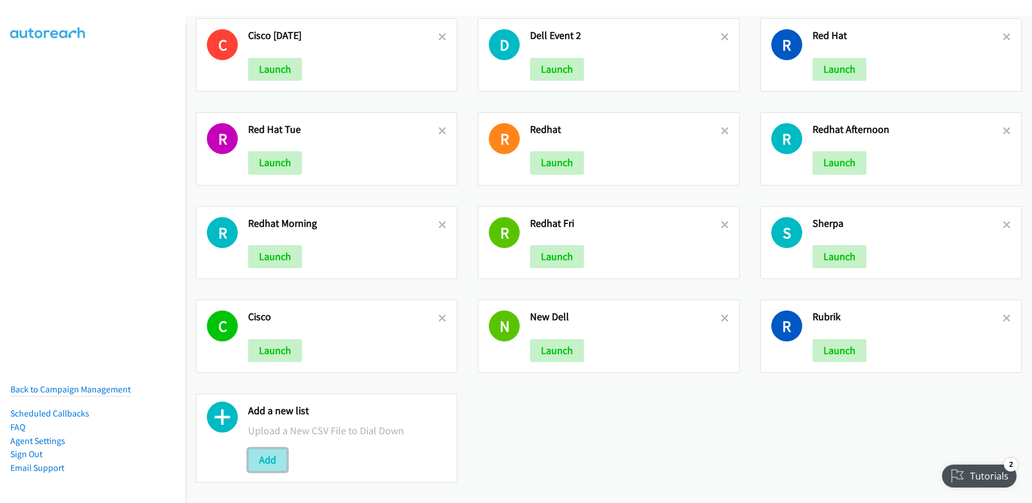
click at [269, 453] on button "Add" at bounding box center [267, 459] width 39 height 23
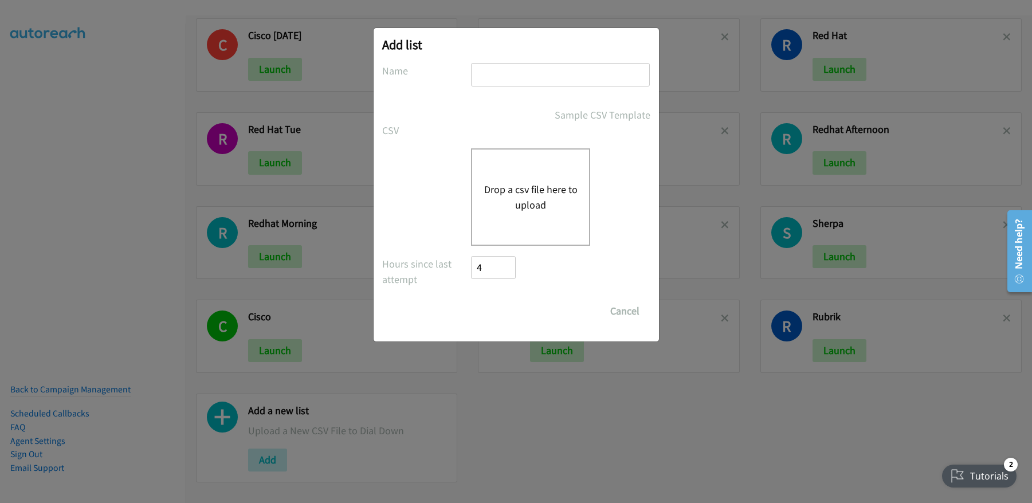
click at [504, 69] on input "text" at bounding box center [560, 74] width 179 height 23
type input "new redhat_morning"
click at [515, 195] on button "Drop a csv file here to upload" at bounding box center [530, 197] width 94 height 31
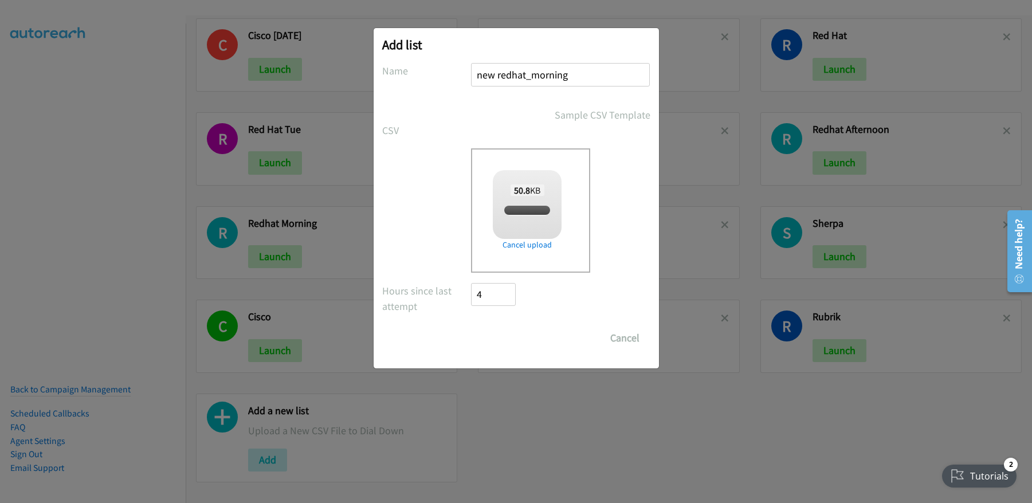
checkbox input "true"
click at [501, 342] on input "Save List" at bounding box center [501, 337] width 60 height 23
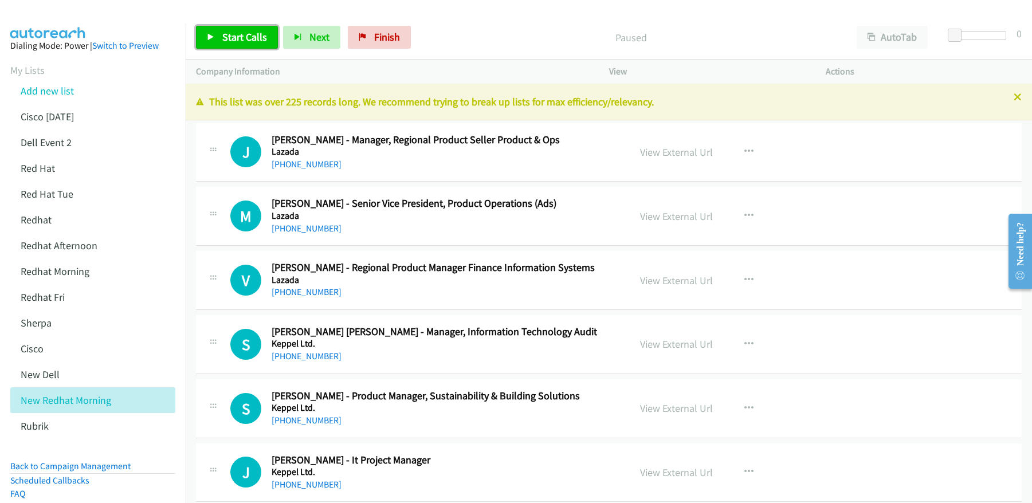
click at [236, 39] on span "Start Calls" at bounding box center [244, 36] width 45 height 13
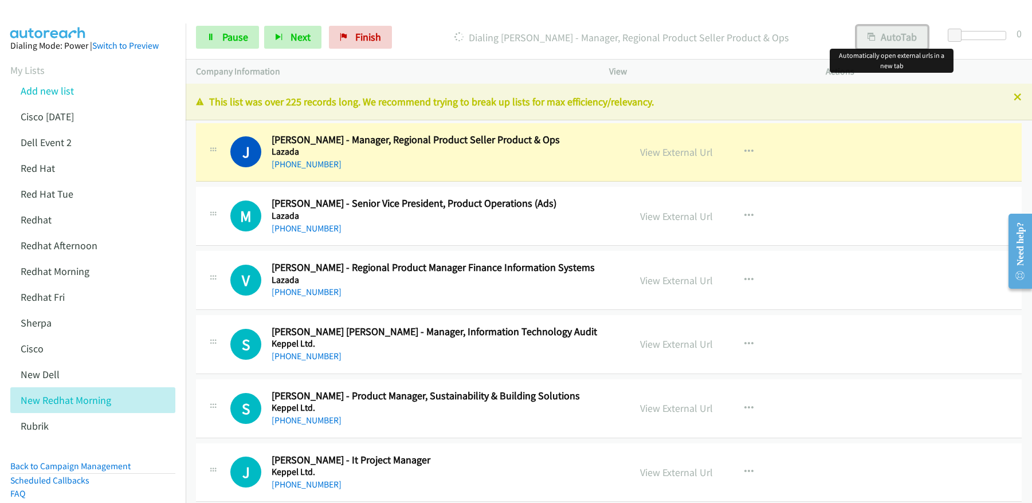
click at [889, 37] on button "AutoTab" at bounding box center [891, 37] width 71 height 23
click at [675, 156] on link "View External Url" at bounding box center [676, 151] width 73 height 13
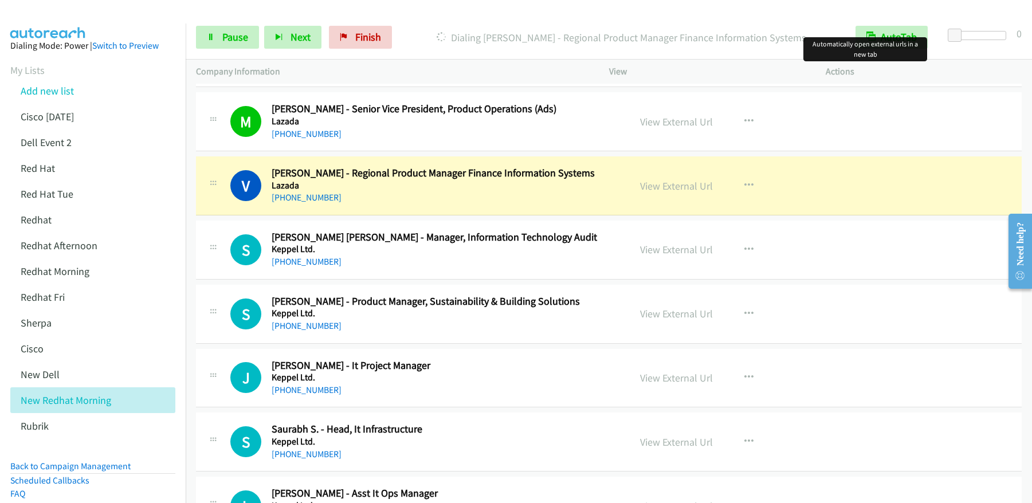
scroll to position [101, 0]
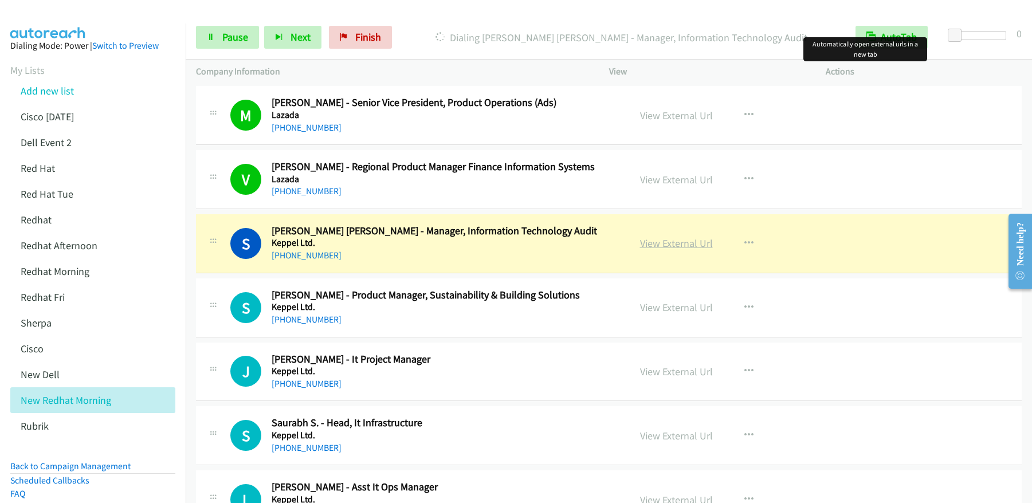
click at [671, 247] on link "View External Url" at bounding box center [676, 243] width 73 height 13
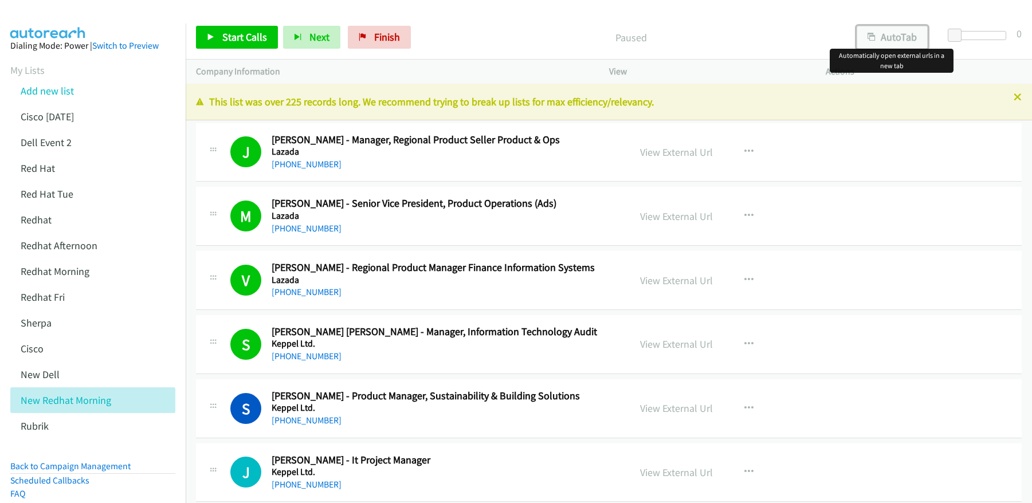
click at [892, 39] on button "AutoTab" at bounding box center [891, 37] width 71 height 23
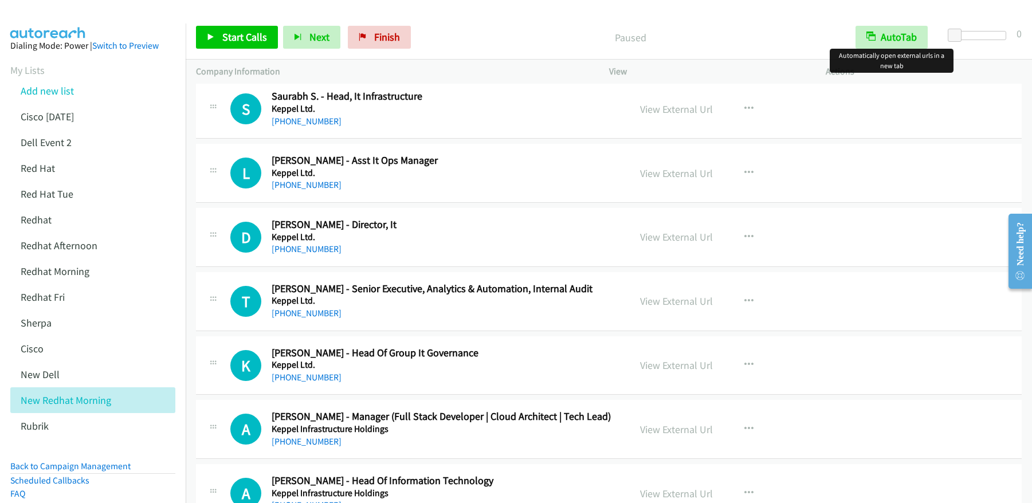
scroll to position [163, 0]
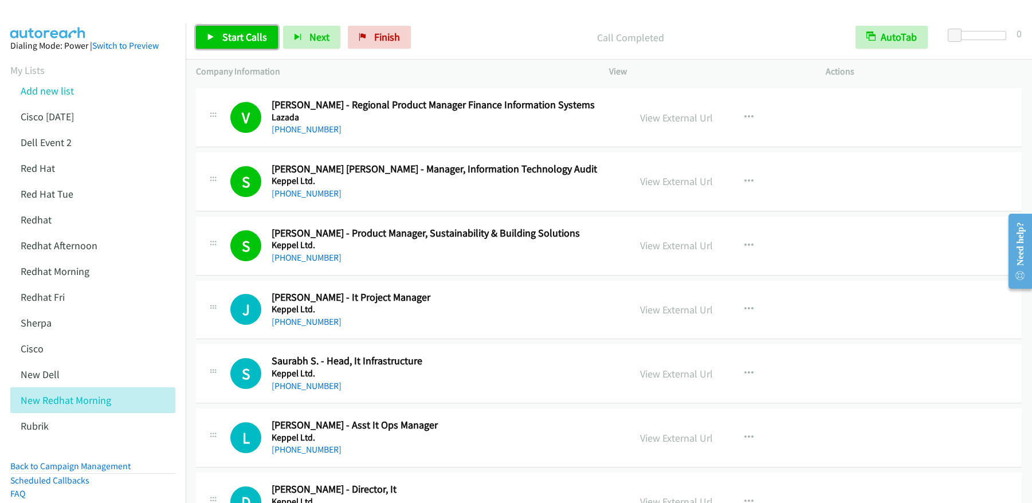
click at [245, 41] on span "Start Calls" at bounding box center [244, 36] width 45 height 13
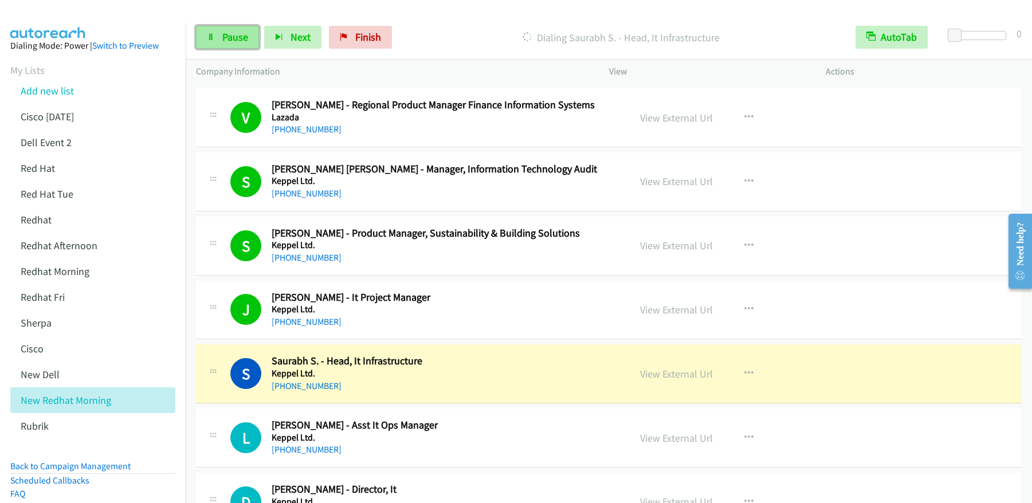
click at [238, 36] on span "Pause" at bounding box center [235, 36] width 26 height 13
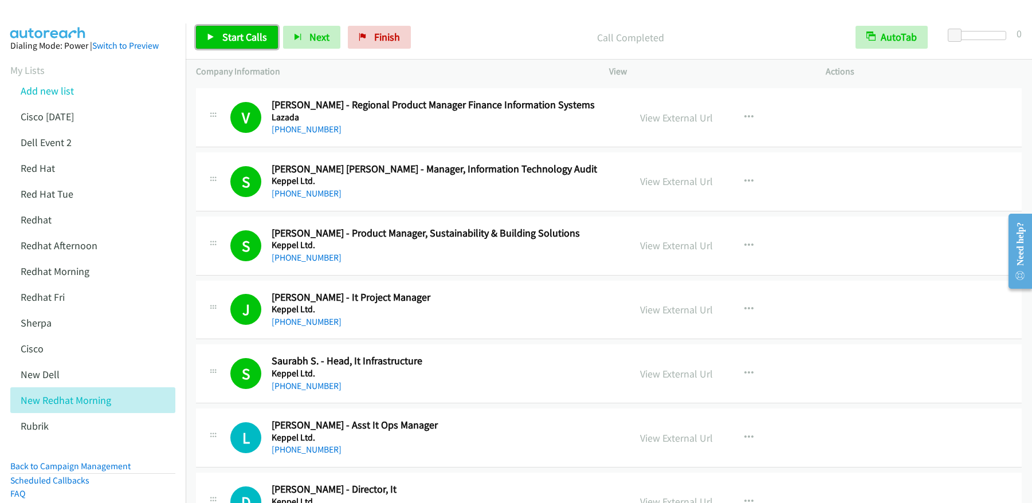
click at [242, 40] on span "Start Calls" at bounding box center [244, 36] width 45 height 13
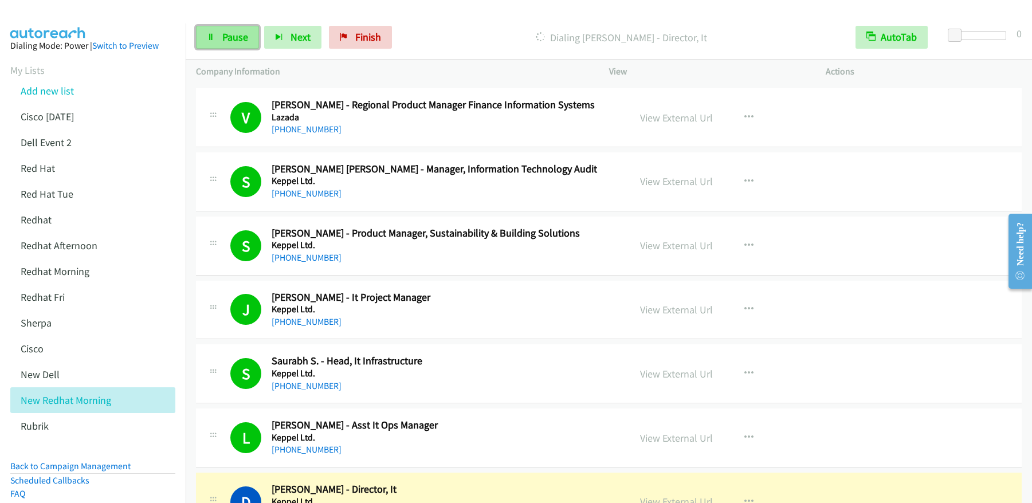
click at [208, 40] on icon at bounding box center [211, 38] width 8 height 8
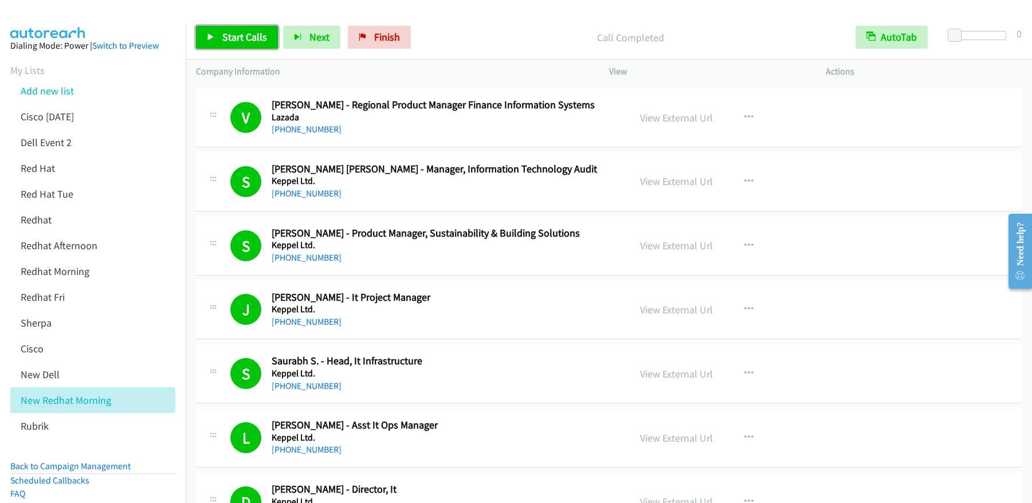
click at [254, 36] on span "Start Calls" at bounding box center [244, 36] width 45 height 13
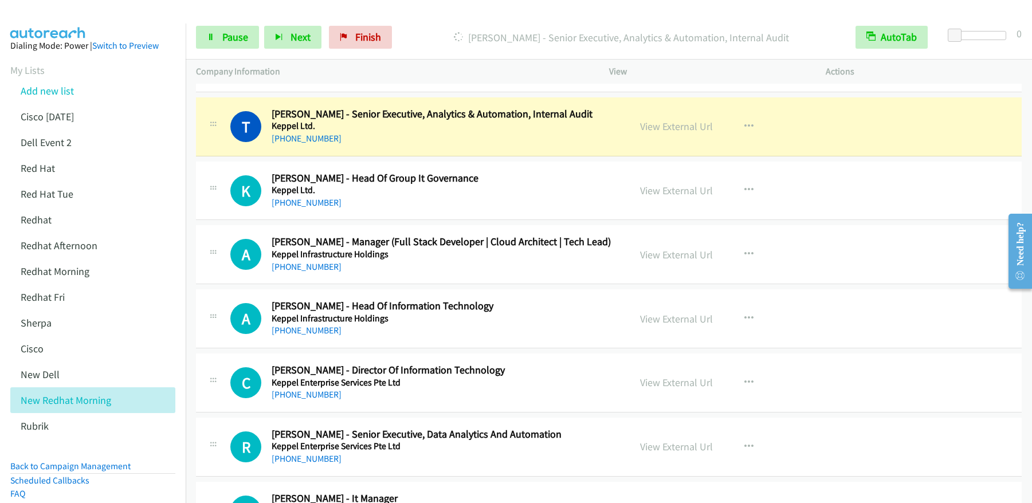
scroll to position [601, 0]
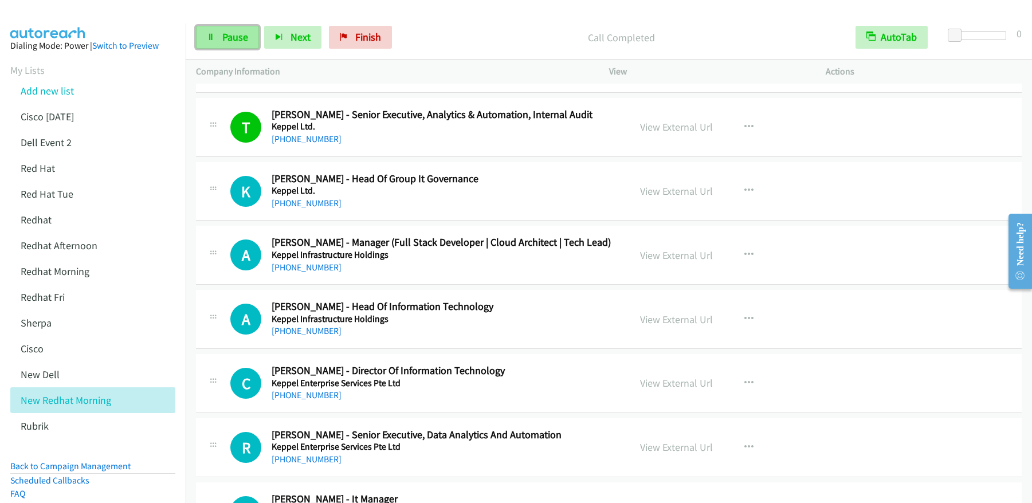
click at [236, 38] on span "Pause" at bounding box center [235, 36] width 26 height 13
click at [233, 39] on span "Start Calls" at bounding box center [244, 36] width 45 height 13
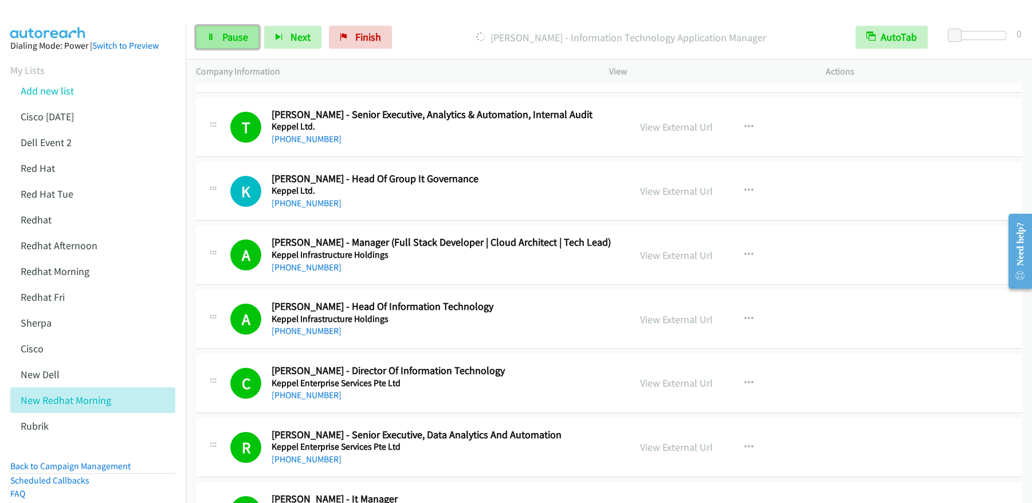
click at [223, 36] on span "Pause" at bounding box center [235, 36] width 26 height 13
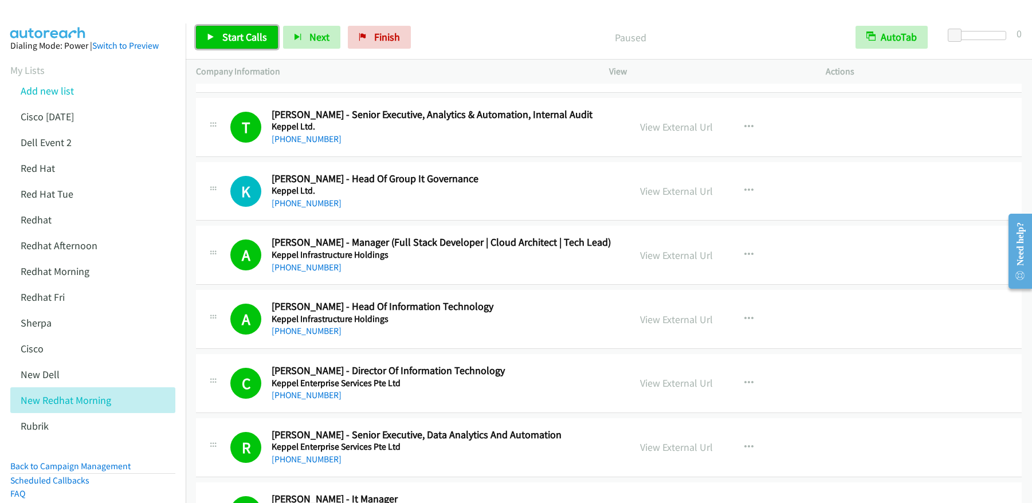
click at [227, 36] on span "Start Calls" at bounding box center [244, 36] width 45 height 13
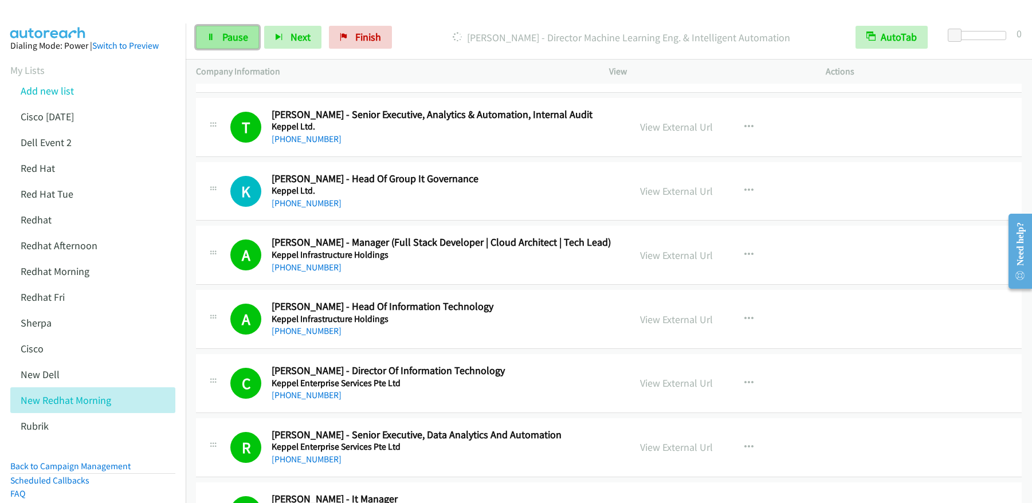
click at [202, 44] on link "Pause" at bounding box center [227, 37] width 63 height 23
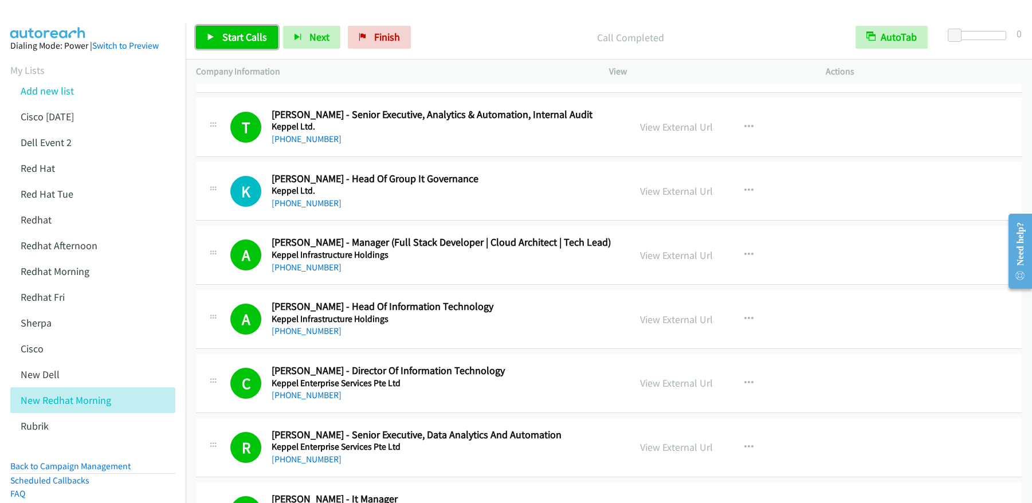
click at [235, 34] on span "Start Calls" at bounding box center [244, 36] width 45 height 13
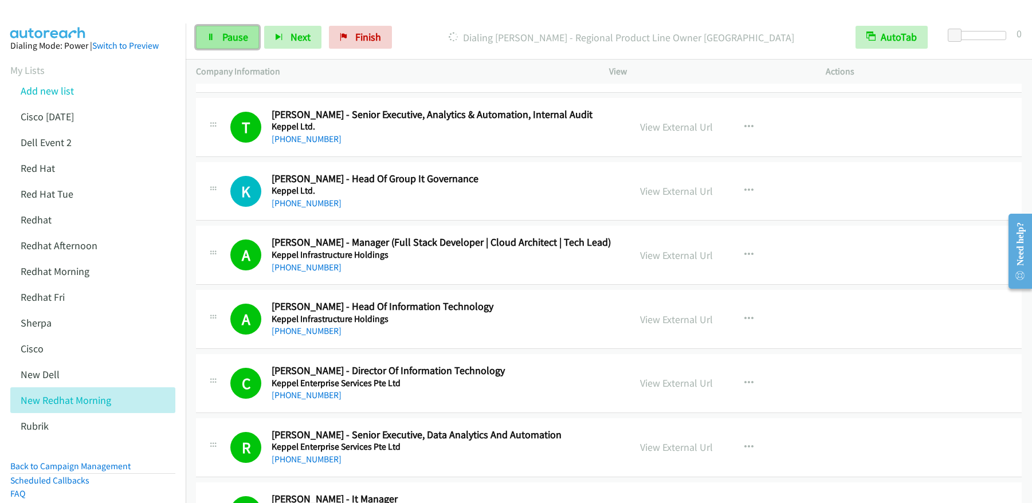
click at [227, 41] on span "Pause" at bounding box center [235, 36] width 26 height 13
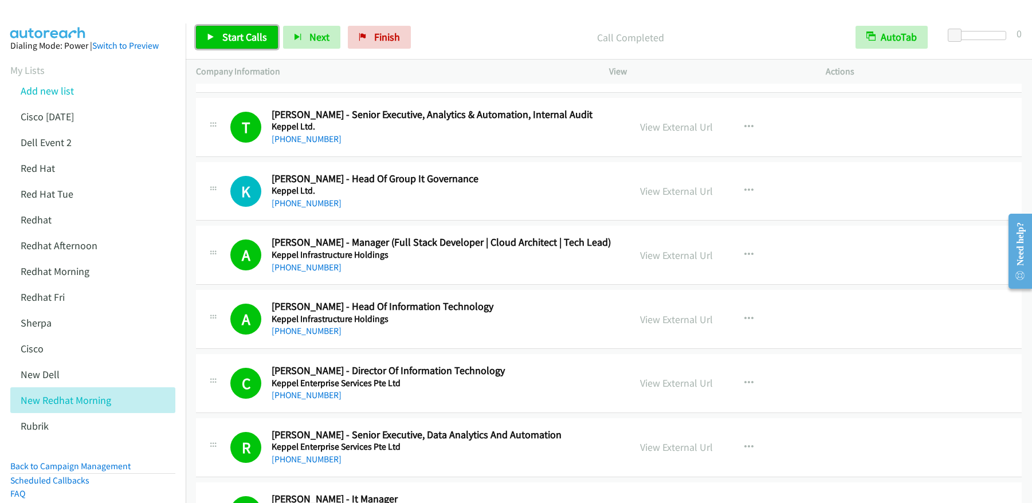
click at [244, 40] on span "Start Calls" at bounding box center [244, 36] width 45 height 13
click at [232, 40] on span "Pause" at bounding box center [235, 36] width 26 height 13
click at [242, 36] on span "Start Calls" at bounding box center [244, 36] width 45 height 13
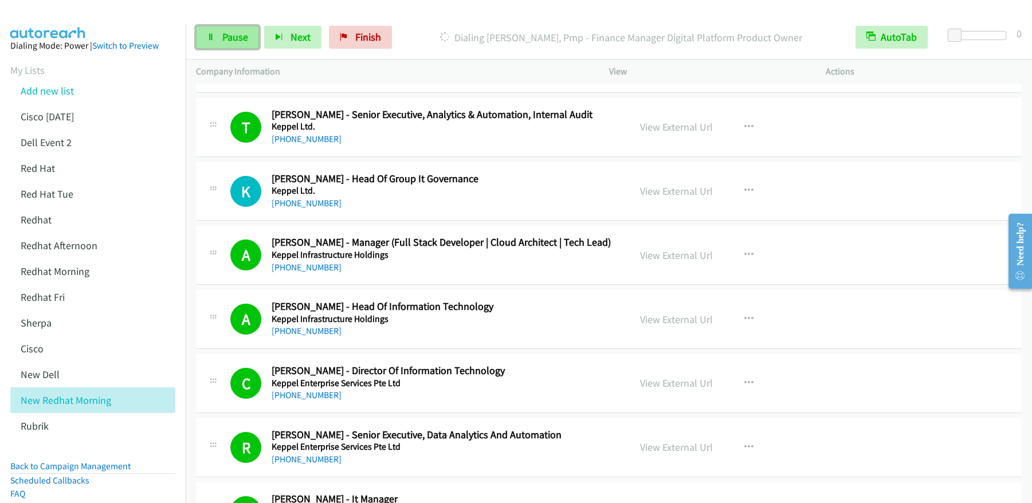
click at [240, 40] on span "Pause" at bounding box center [235, 36] width 26 height 13
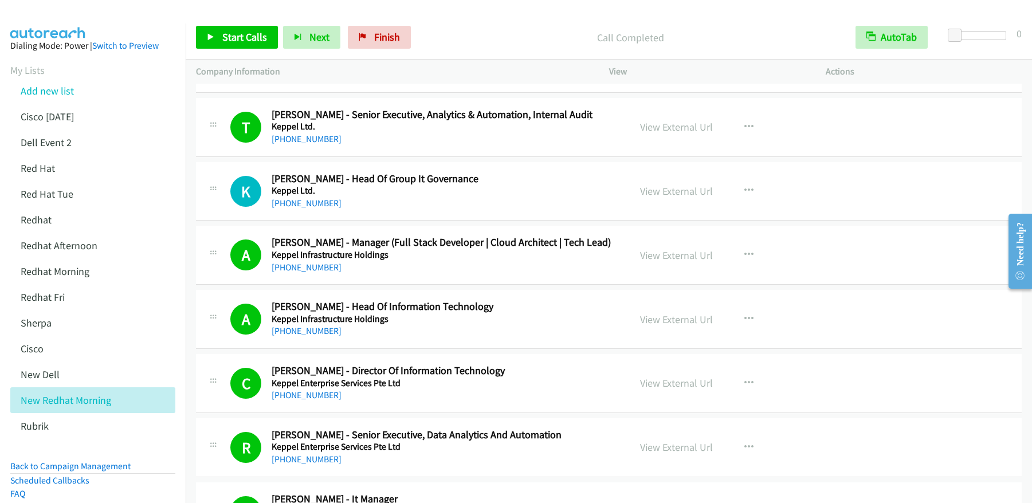
click at [501, 32] on p "Call Completed" at bounding box center [630, 37] width 408 height 15
click at [254, 42] on span "Start Calls" at bounding box center [244, 36] width 45 height 13
click at [222, 39] on span "Pause" at bounding box center [235, 36] width 26 height 13
click at [230, 42] on span "Start Calls" at bounding box center [244, 36] width 45 height 13
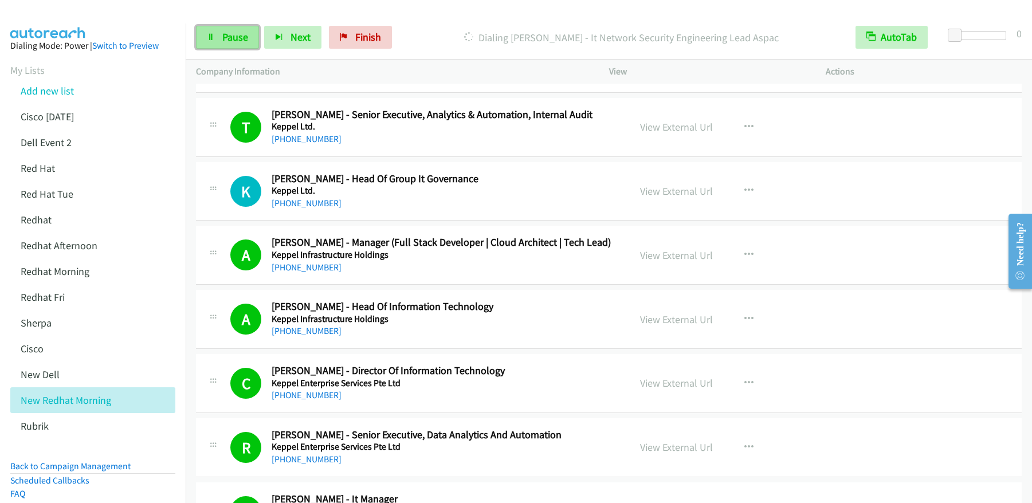
click at [215, 44] on link "Pause" at bounding box center [227, 37] width 63 height 23
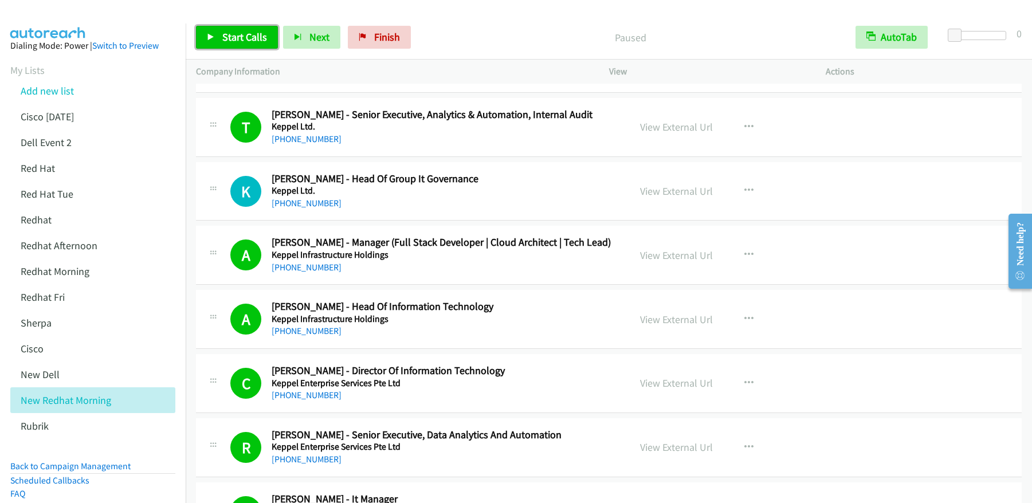
click at [215, 44] on link "Start Calls" at bounding box center [237, 37] width 82 height 23
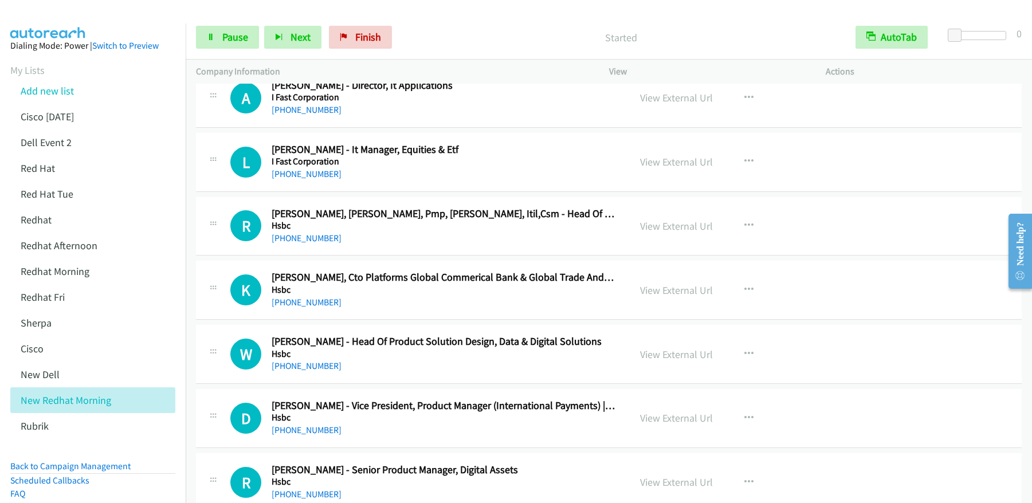
scroll to position [3638, 0]
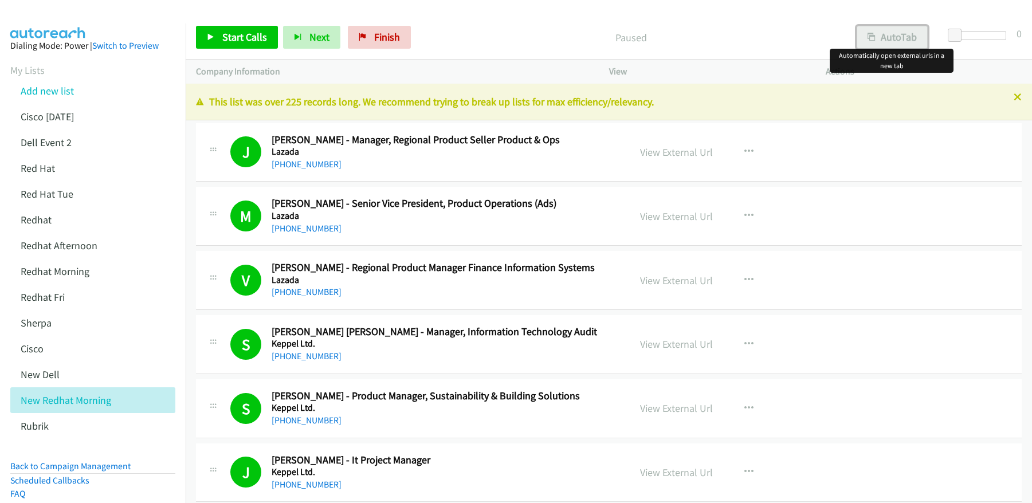
click at [900, 32] on button "AutoTab" at bounding box center [891, 37] width 71 height 23
click at [259, 33] on span "Start Calls" at bounding box center [244, 36] width 45 height 13
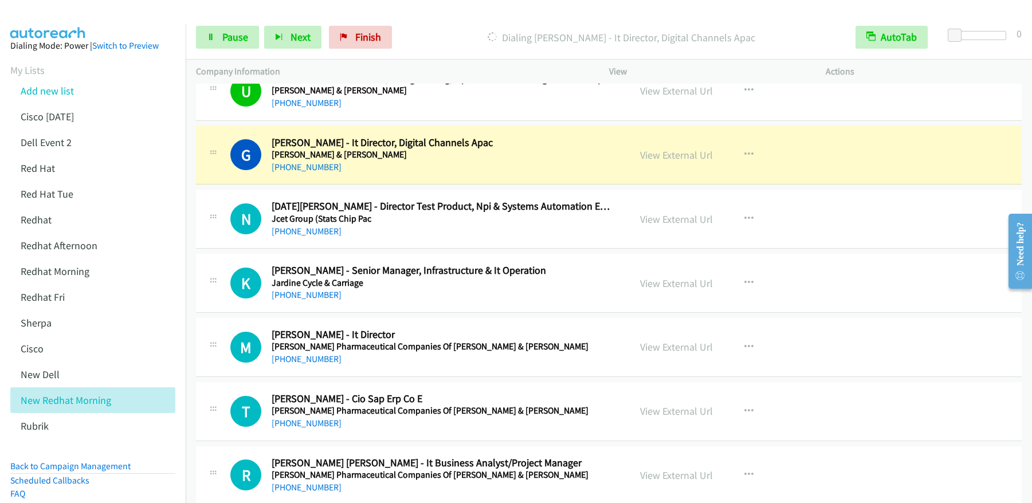
scroll to position [3072, 0]
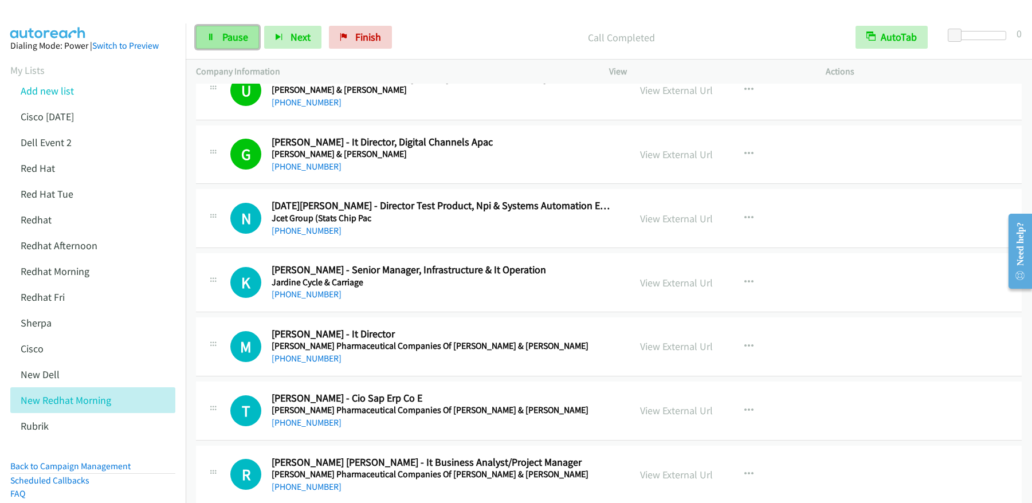
click at [235, 41] on span "Pause" at bounding box center [235, 36] width 26 height 13
click at [235, 41] on span "Start Calls" at bounding box center [244, 36] width 45 height 13
click at [224, 47] on link "Pause" at bounding box center [227, 37] width 63 height 23
click at [229, 43] on span "Start Calls" at bounding box center [244, 36] width 45 height 13
click at [208, 45] on link "Pause" at bounding box center [227, 37] width 63 height 23
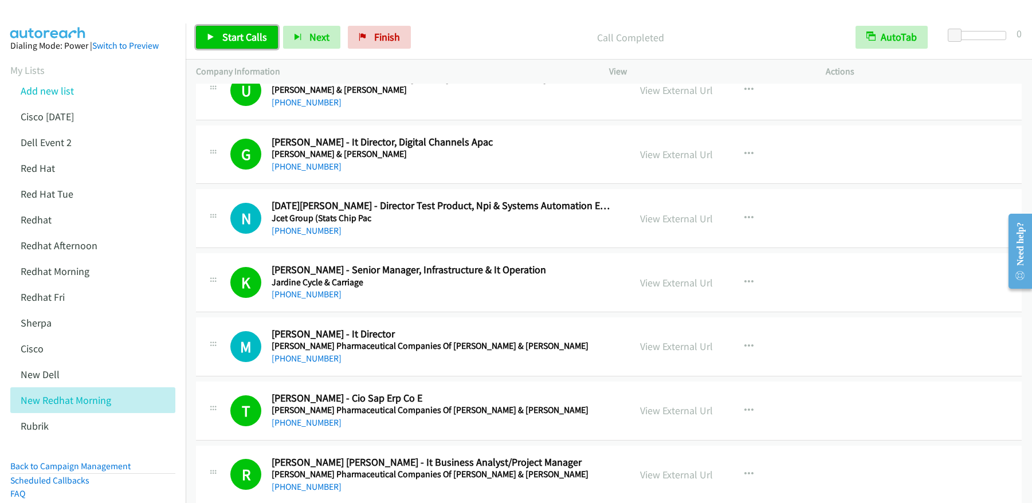
click at [245, 38] on span "Start Calls" at bounding box center [244, 36] width 45 height 13
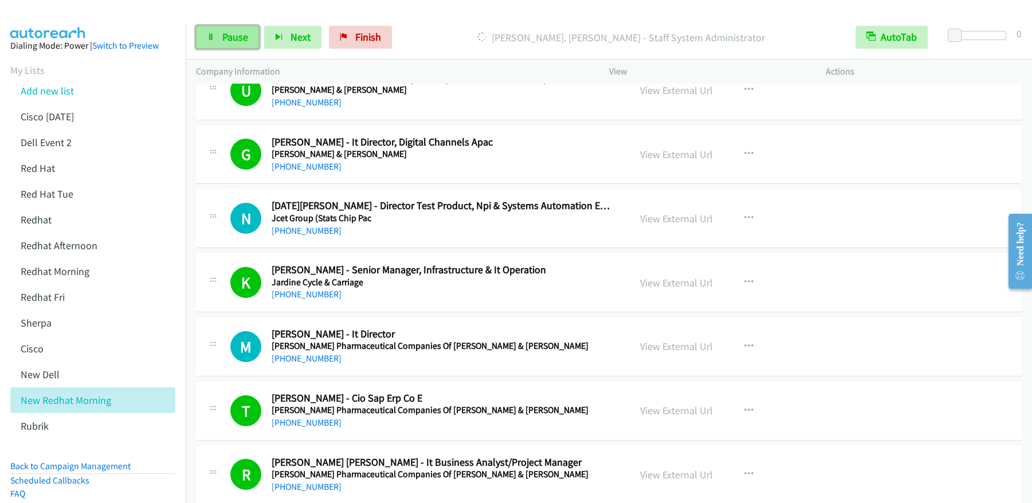
click at [234, 39] on span "Pause" at bounding box center [235, 36] width 26 height 13
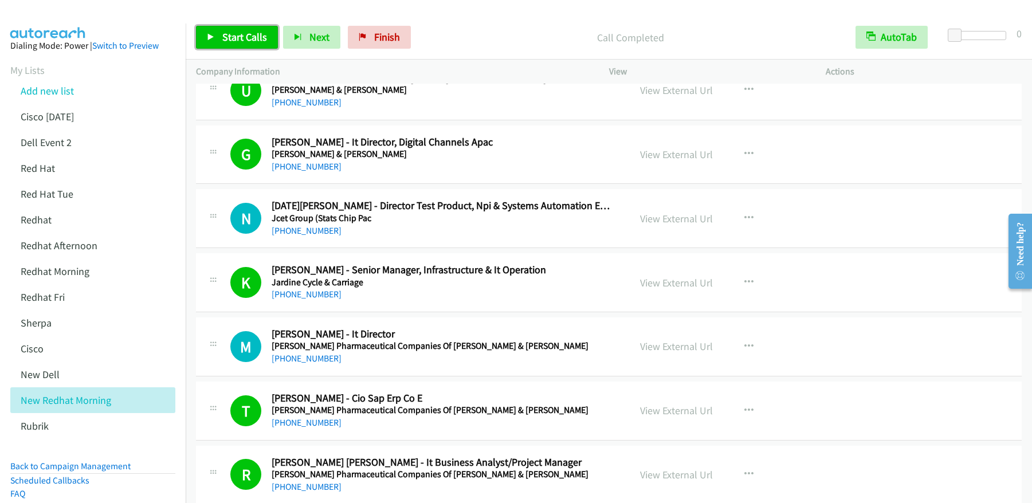
click at [243, 36] on span "Start Calls" at bounding box center [244, 36] width 45 height 13
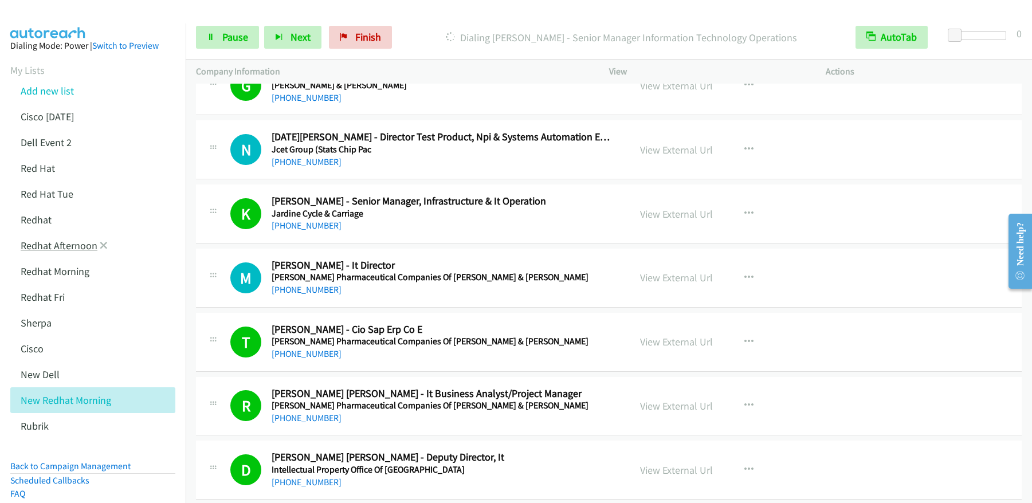
scroll to position [3144, 0]
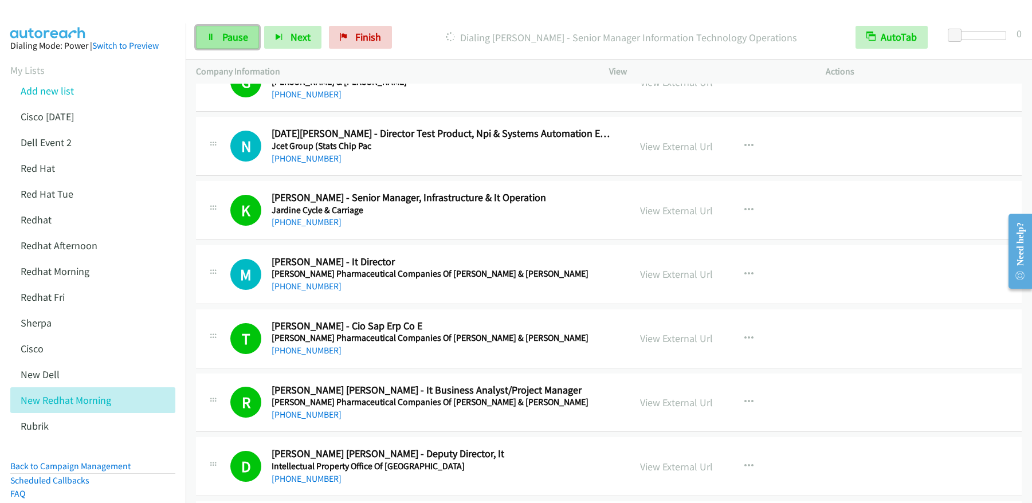
click at [219, 42] on link "Pause" at bounding box center [227, 37] width 63 height 23
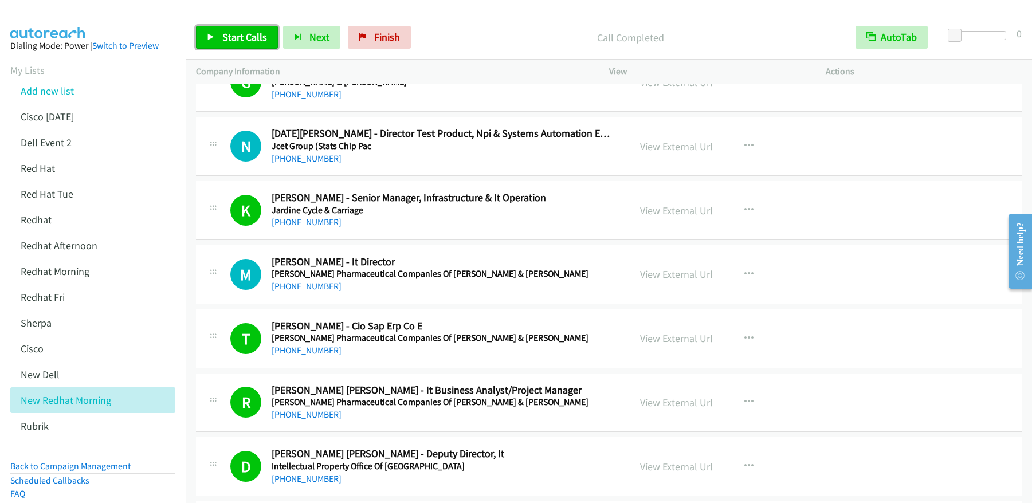
click at [243, 42] on span "Start Calls" at bounding box center [244, 36] width 45 height 13
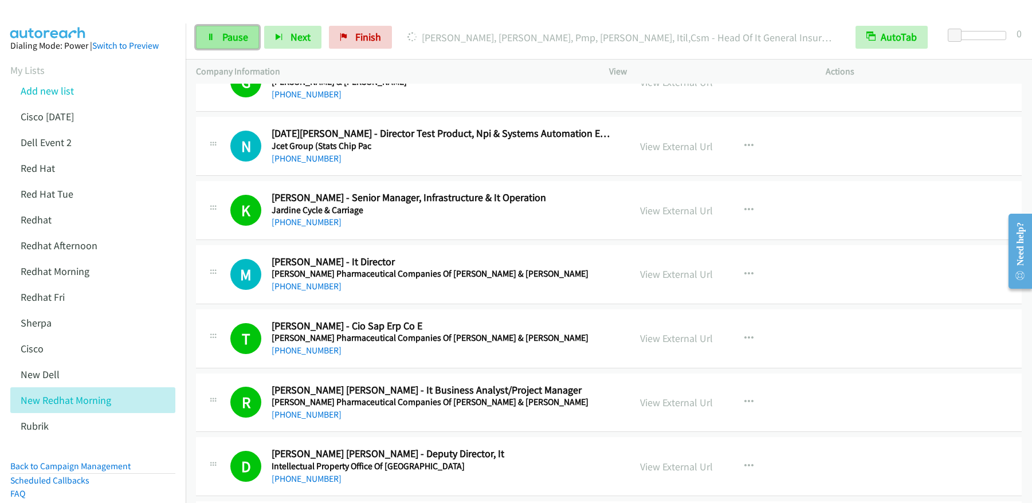
click at [233, 36] on span "Pause" at bounding box center [235, 36] width 26 height 13
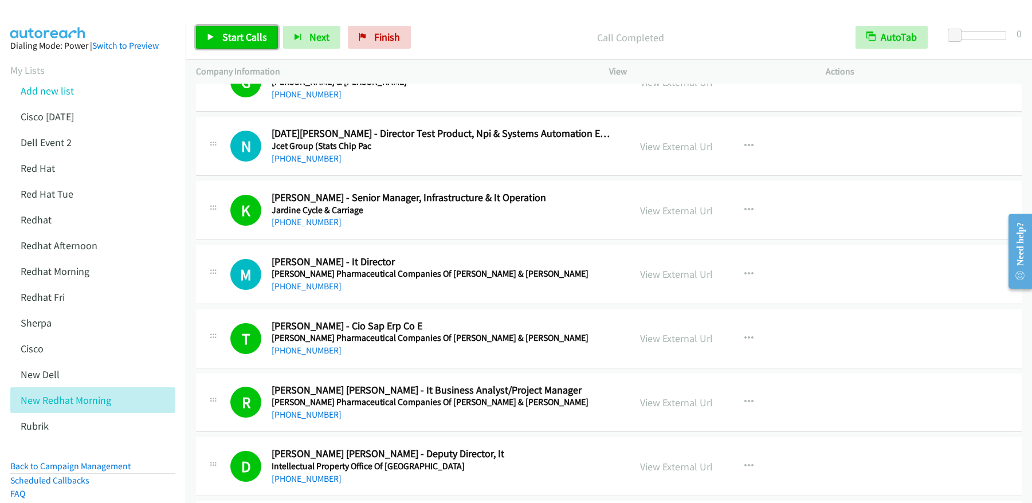
click at [260, 36] on span "Start Calls" at bounding box center [244, 36] width 45 height 13
click at [245, 37] on span "Pause" at bounding box center [235, 36] width 26 height 13
click at [241, 40] on span "Start Calls" at bounding box center [244, 36] width 45 height 13
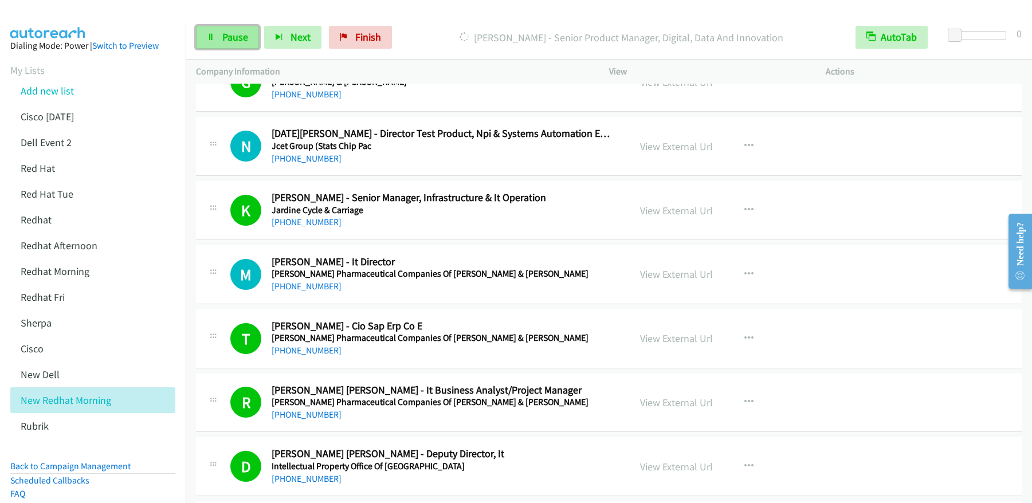
click at [229, 41] on span "Pause" at bounding box center [235, 36] width 26 height 13
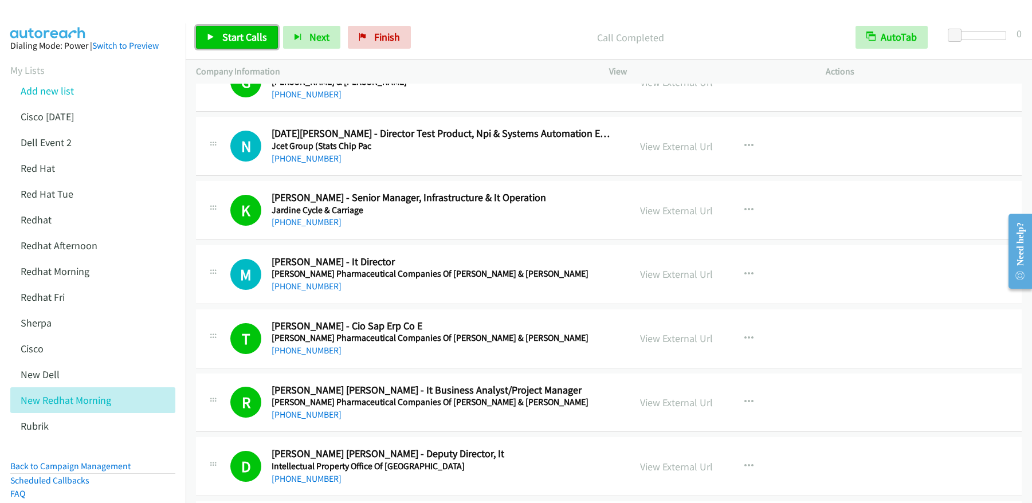
click at [239, 42] on span "Start Calls" at bounding box center [244, 36] width 45 height 13
click at [243, 45] on link "Pause" at bounding box center [227, 37] width 63 height 23
click at [239, 49] on div "Start Calls Pause Next Finish Call Completed AutoTab AutoTab 0" at bounding box center [609, 37] width 846 height 44
click at [246, 35] on span "Start Calls" at bounding box center [244, 36] width 45 height 13
click at [220, 42] on link "Pause" at bounding box center [227, 37] width 63 height 23
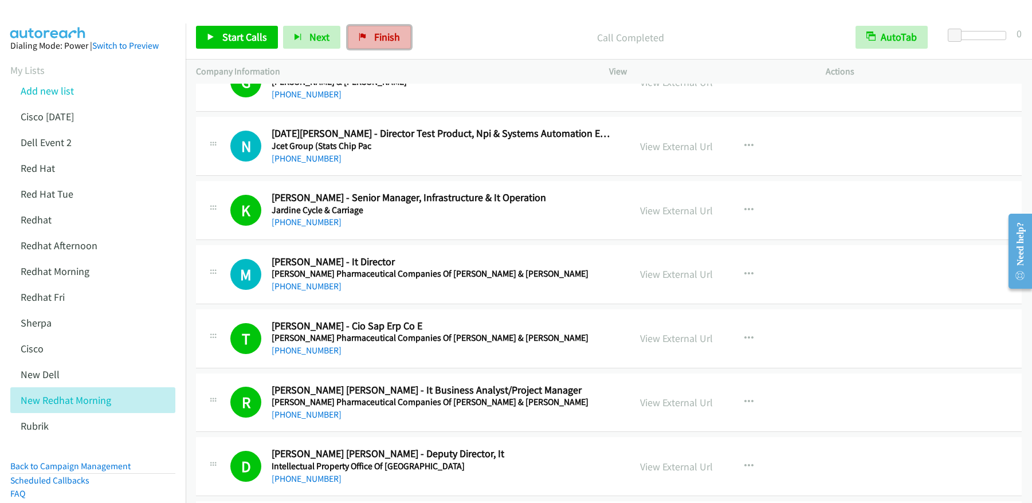
click at [392, 39] on span "Finish" at bounding box center [387, 36] width 26 height 13
